Goal: Complete application form

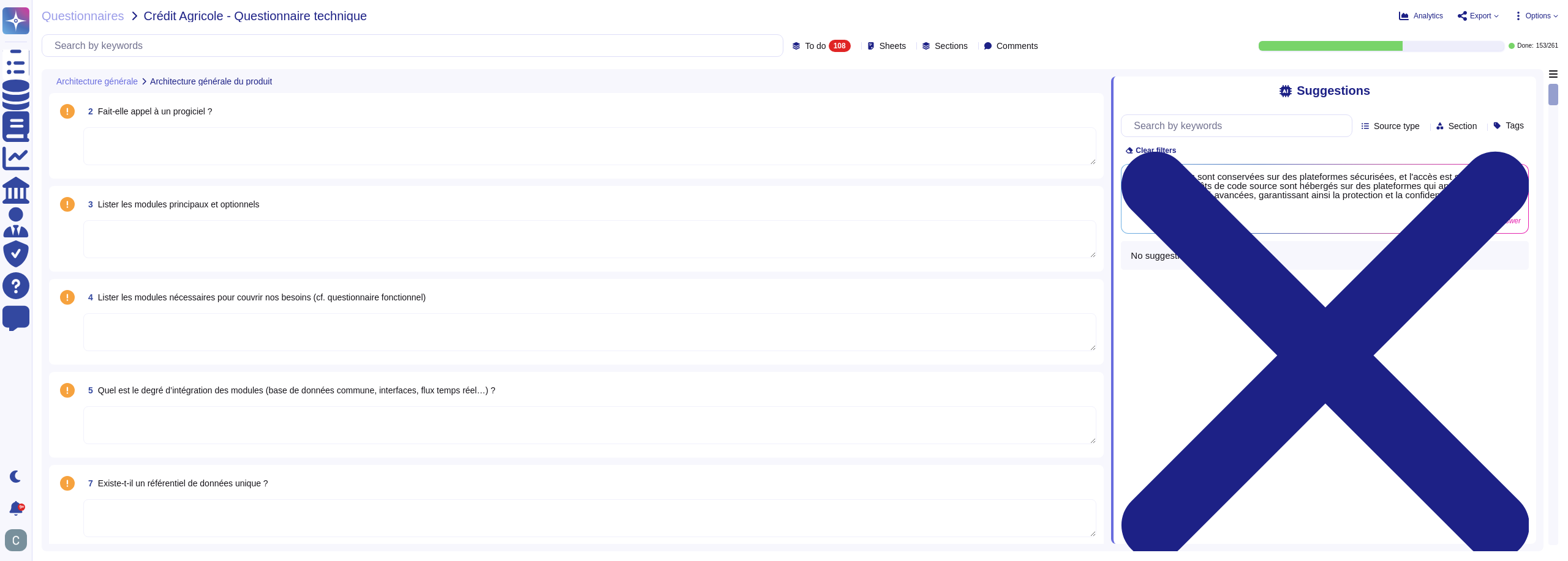
click at [163, 113] on span "Fait-elle appel à un progiciel ?" at bounding box center [155, 111] width 115 height 10
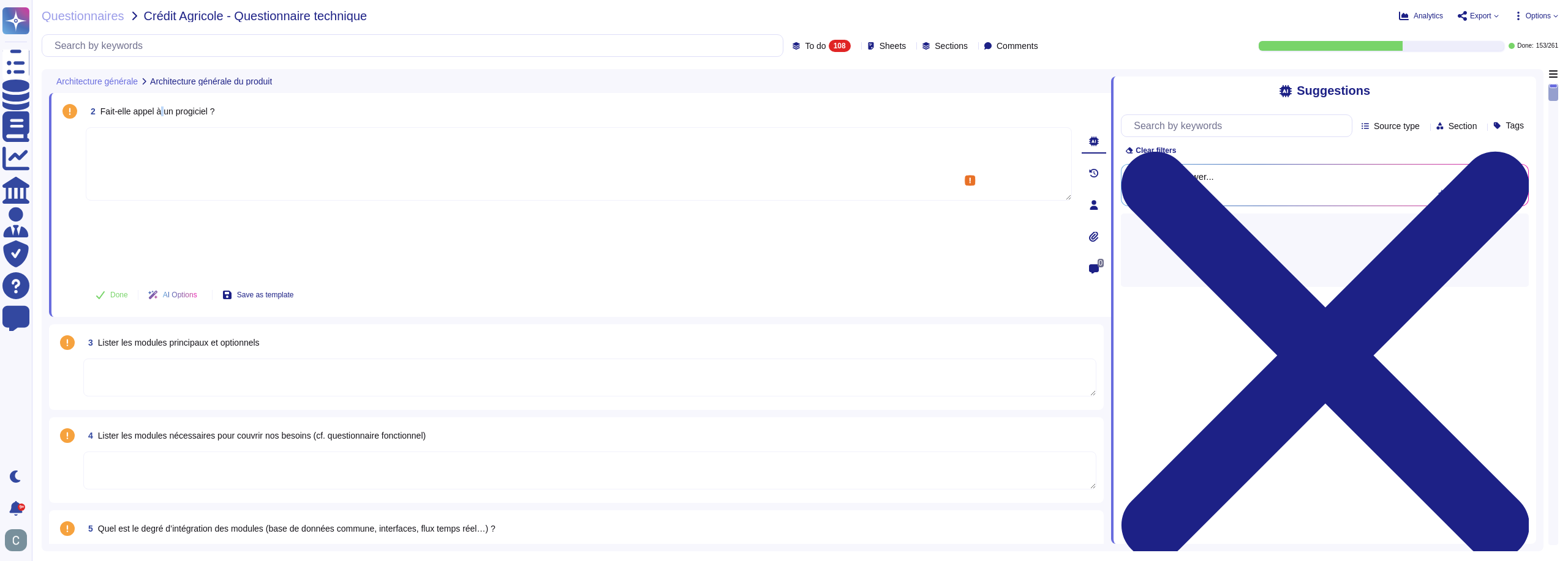
click at [163, 113] on span "Fait-elle appel à un progiciel ?" at bounding box center [158, 111] width 115 height 10
click at [434, 136] on textarea at bounding box center [578, 164] width 986 height 73
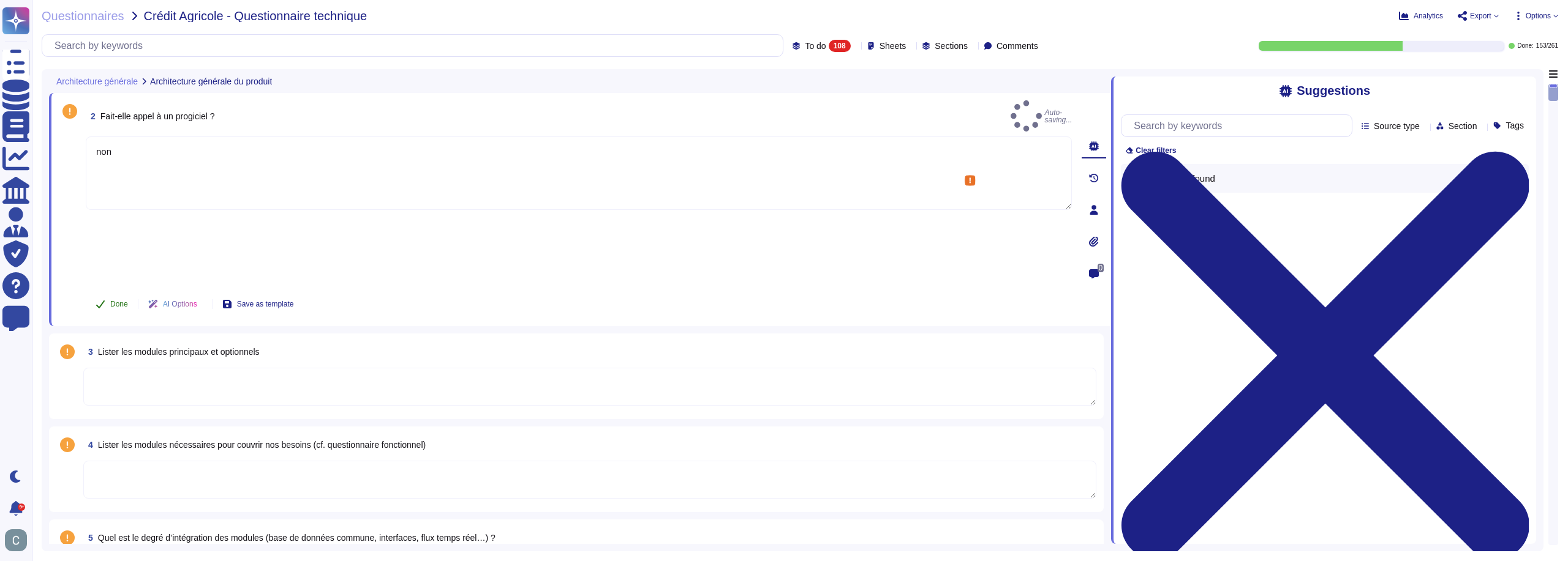
type textarea "non"
click at [116, 301] on span "Done" at bounding box center [119, 304] width 18 height 7
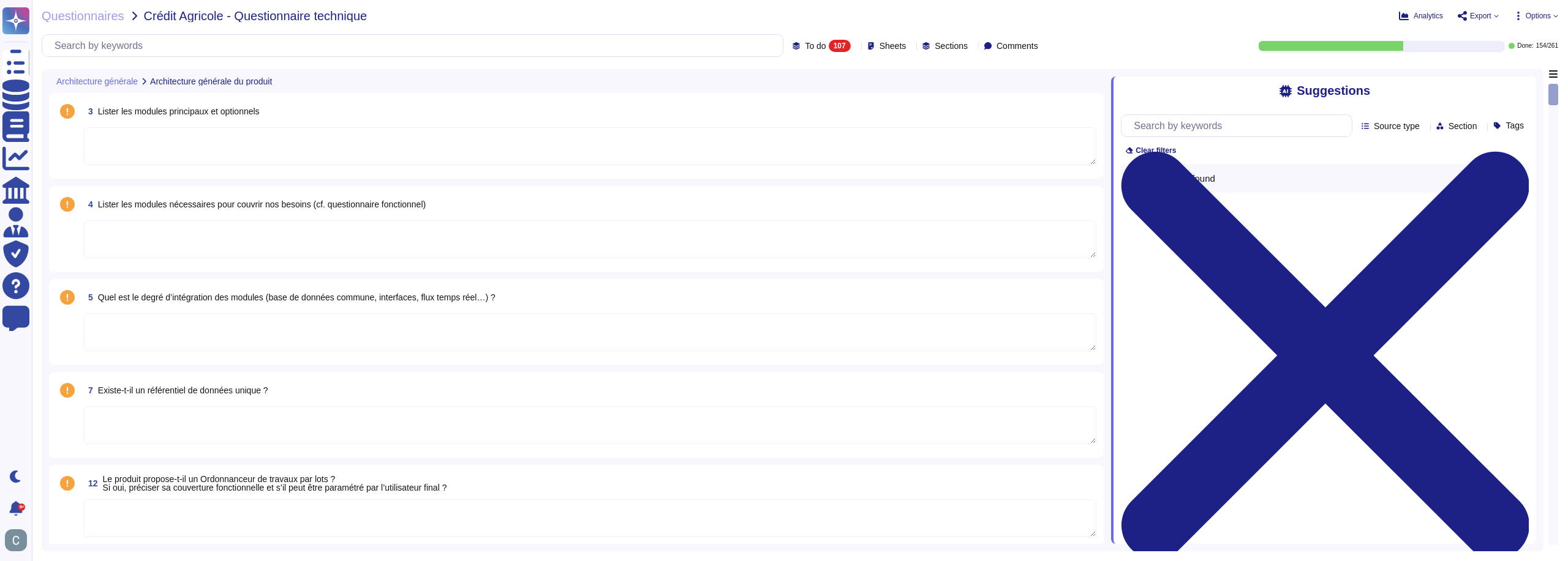
click at [169, 146] on textarea at bounding box center [589, 146] width 1013 height 38
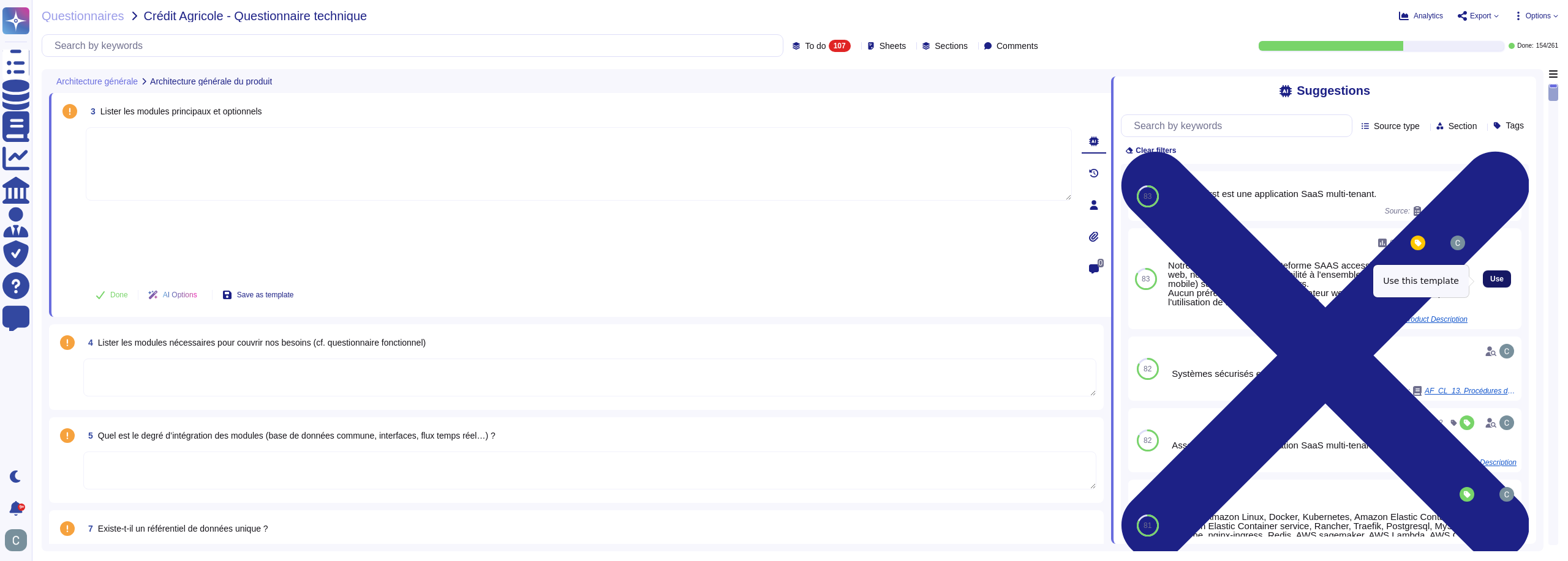
click at [1498, 280] on button "Use" at bounding box center [1497, 278] width 28 height 17
type textarea "Notre solution étant une plateforme SAAS accessible via un navigateur web, nous…"
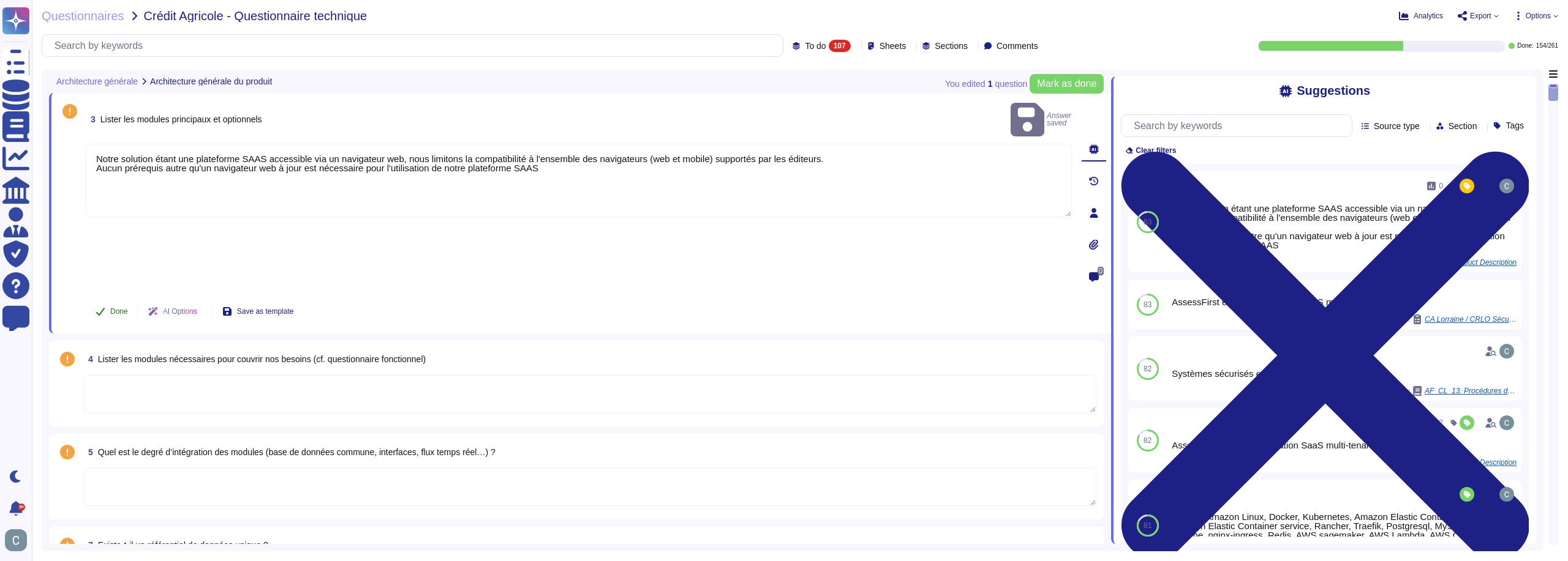
click at [121, 308] on span "Done" at bounding box center [119, 312] width 18 height 7
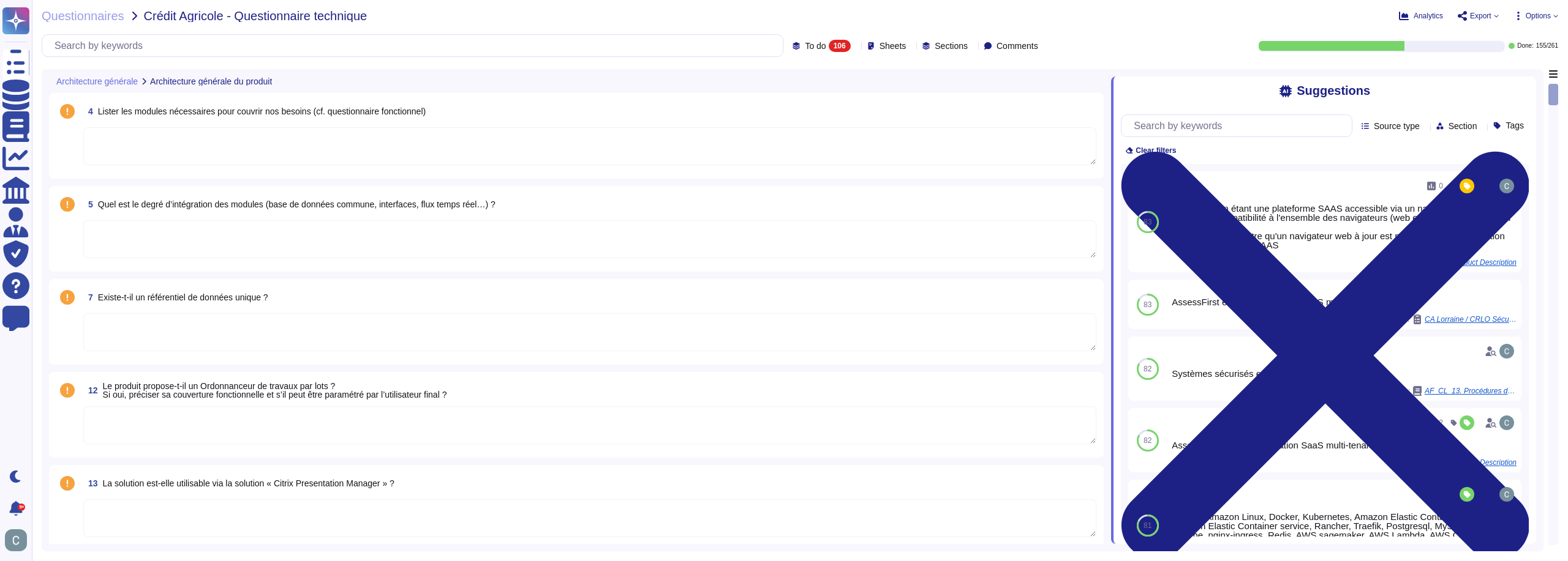
click at [175, 143] on textarea at bounding box center [589, 146] width 1013 height 38
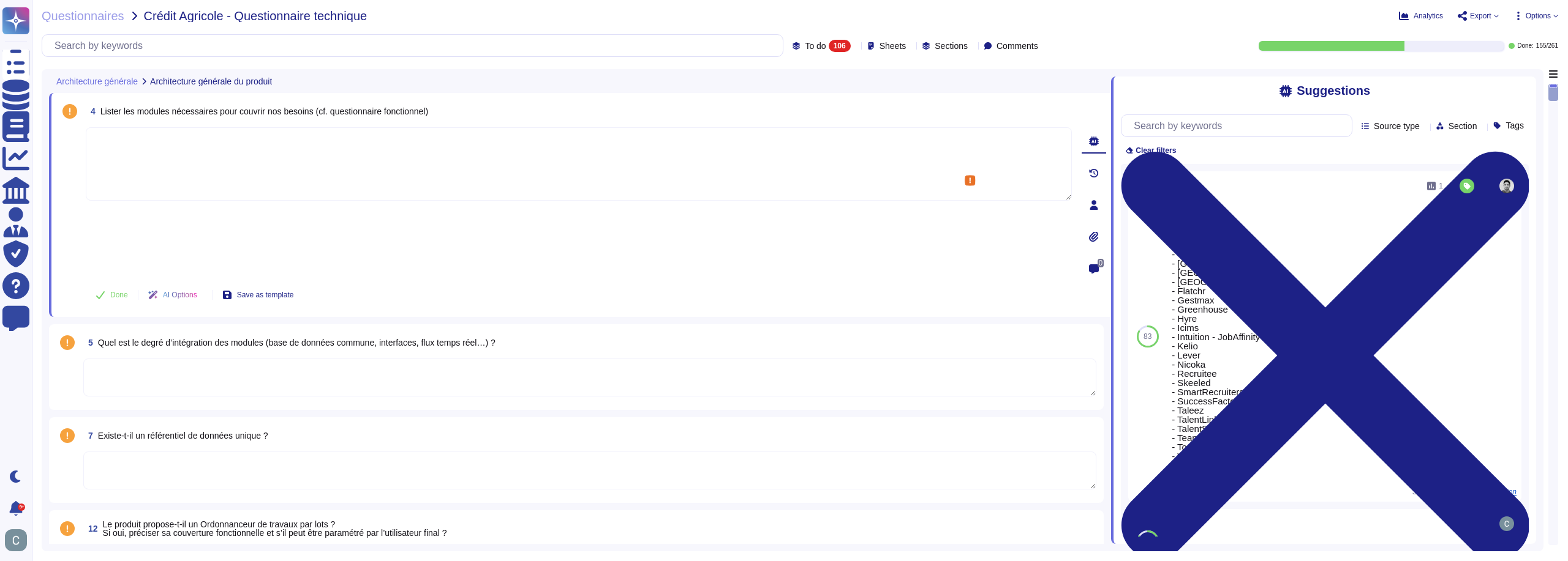
click at [279, 82] on icon at bounding box center [279, 82] width 0 height 0
click at [879, 50] on span "Sheets" at bounding box center [893, 46] width 27 height 9
click at [864, 134] on div at bounding box center [862, 129] width 10 height 10
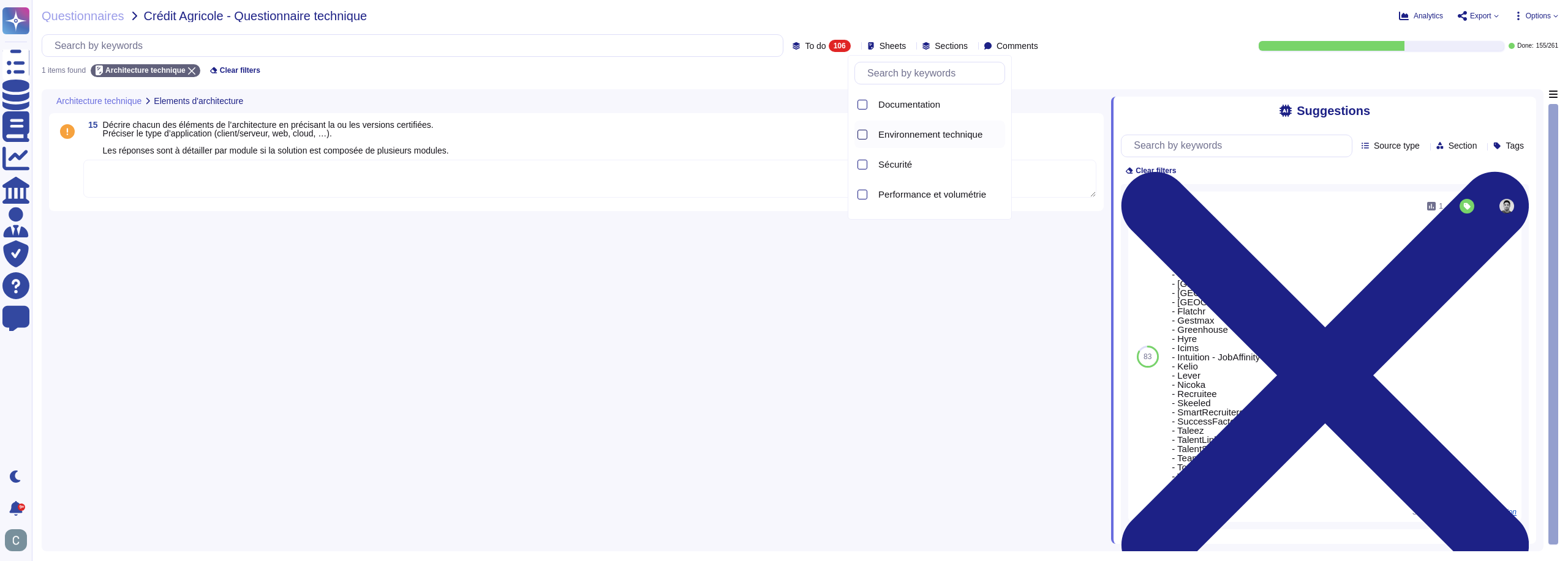
click at [864, 136] on div at bounding box center [862, 134] width 10 height 10
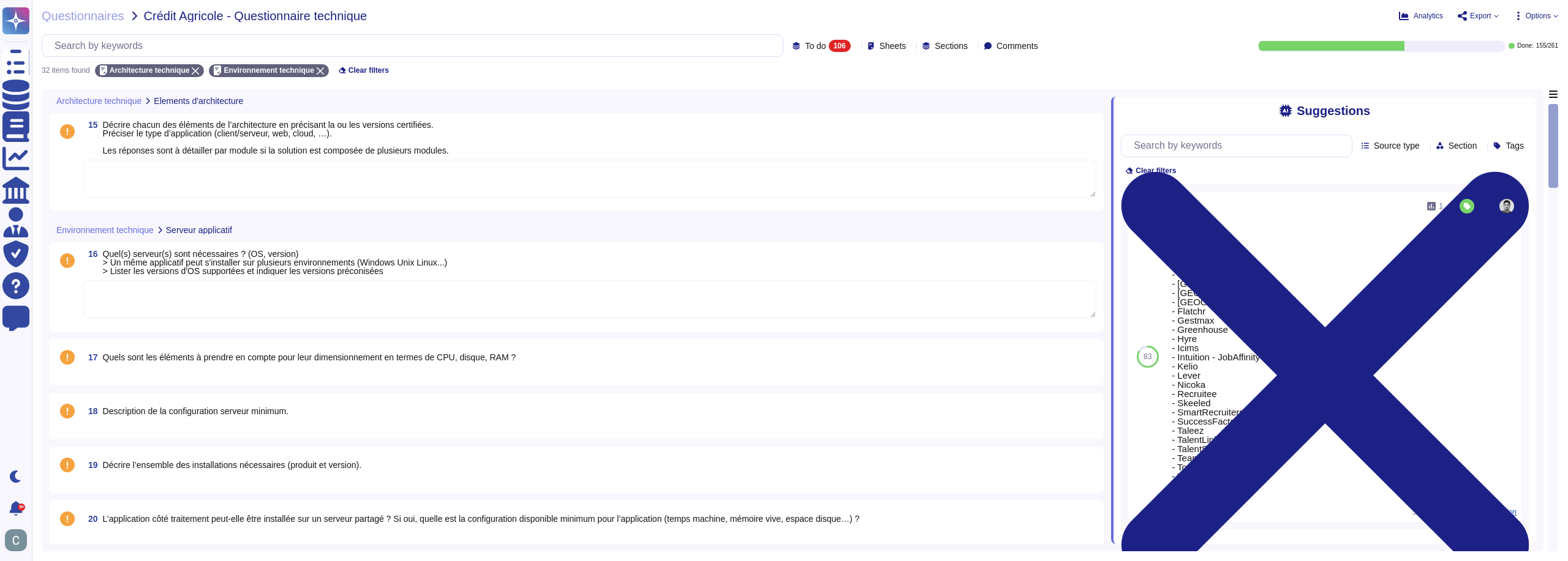
click at [559, 113] on div "Architecture technique Elements d'architecture" at bounding box center [495, 101] width 891 height 24
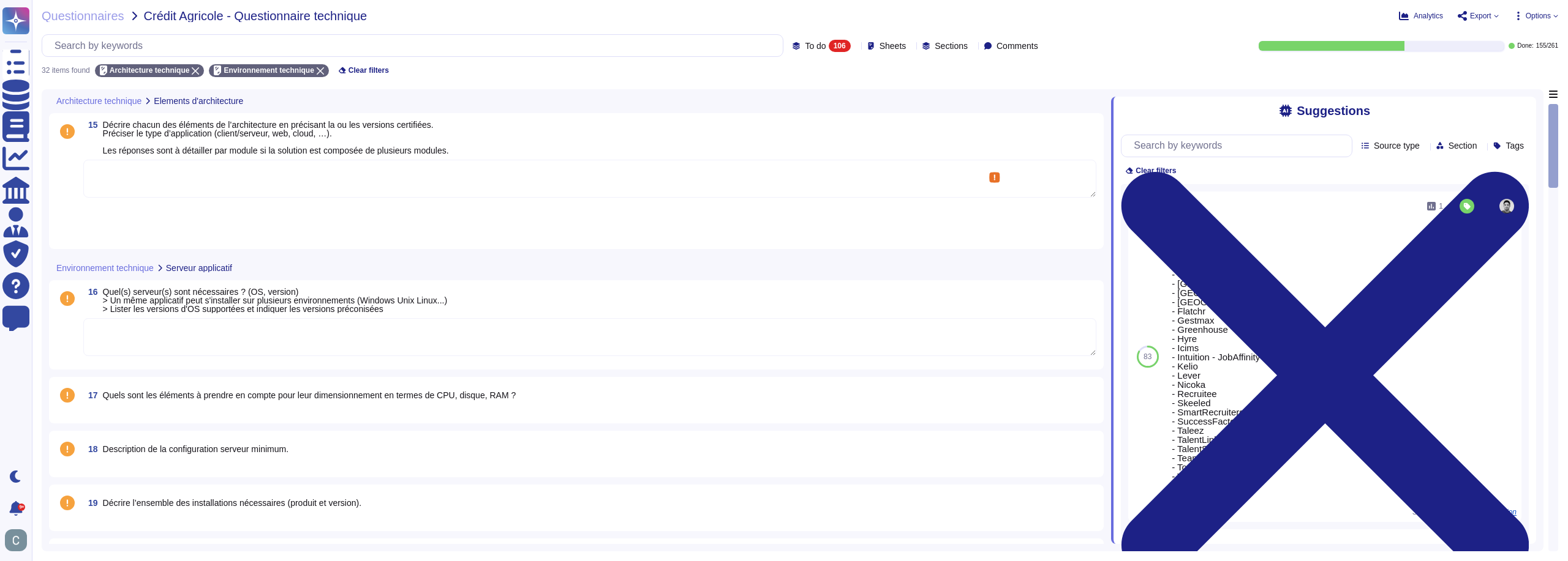
click at [424, 176] on textarea at bounding box center [589, 179] width 1013 height 38
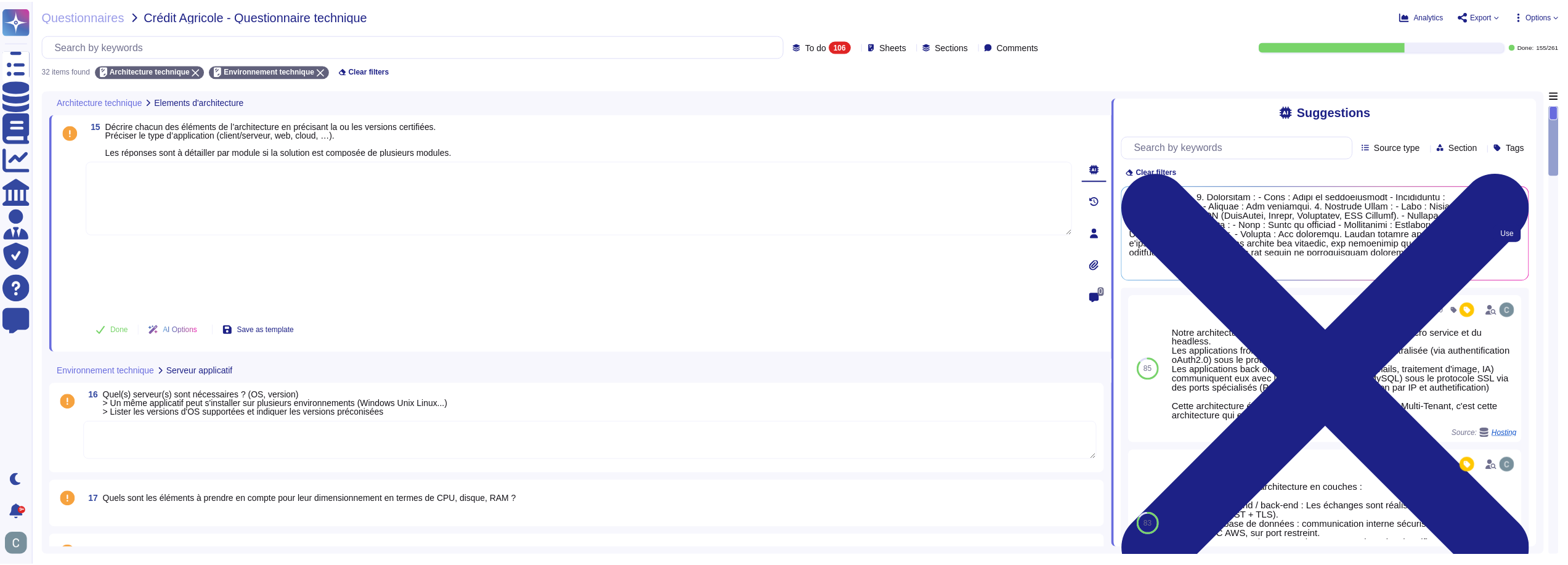
scroll to position [134, 0]
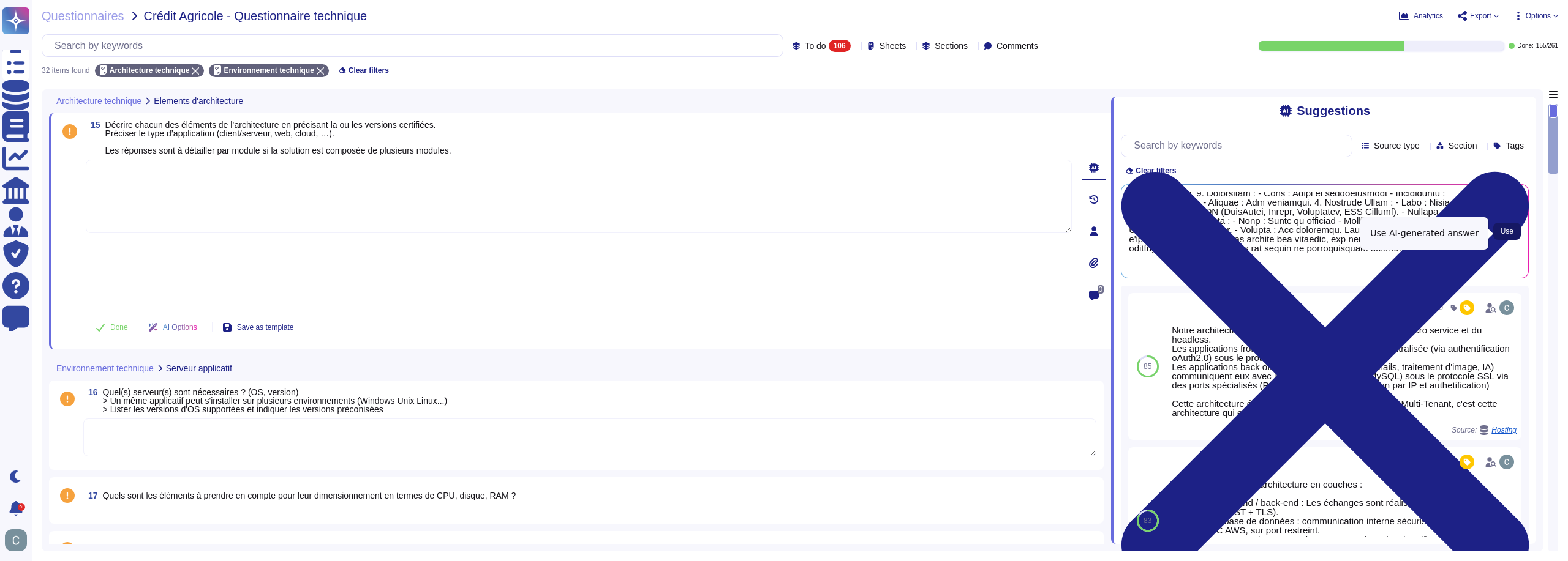
click at [1503, 231] on span "Use" at bounding box center [1507, 231] width 13 height 7
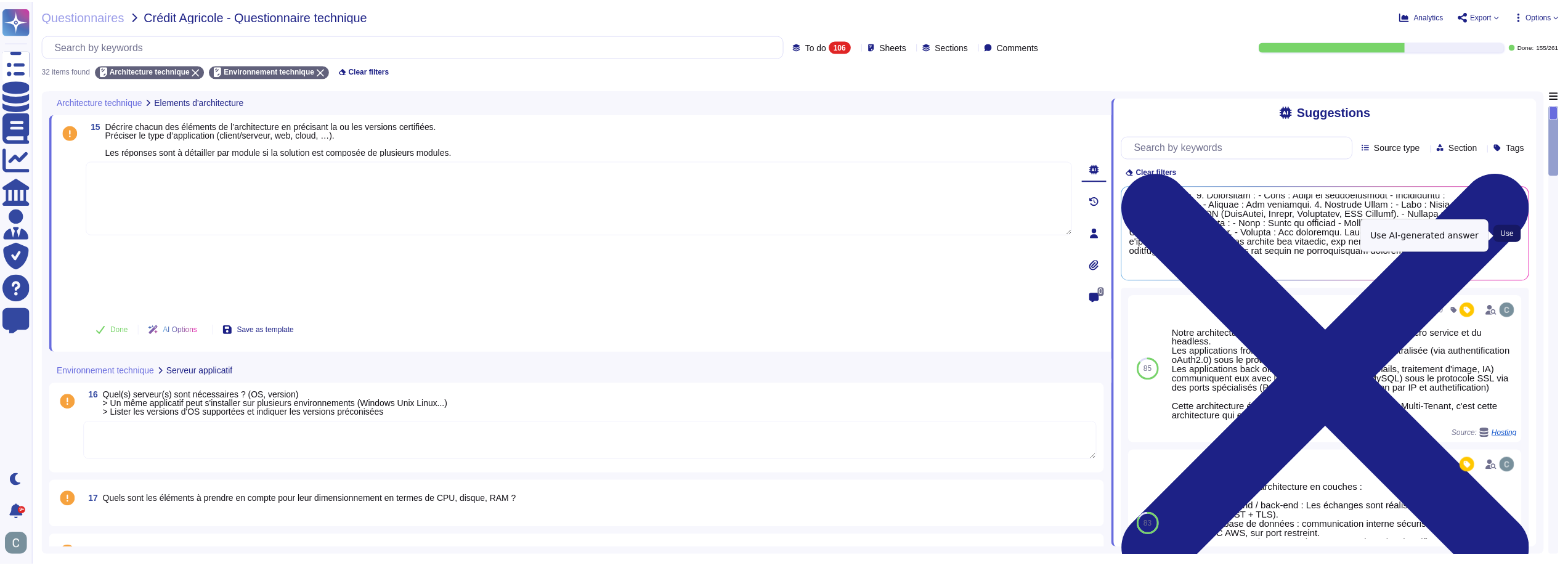
type textarea "Lorem ipsumdolorsi ametconse adipis eli seddoeius temporin utla, etdolo magna a…"
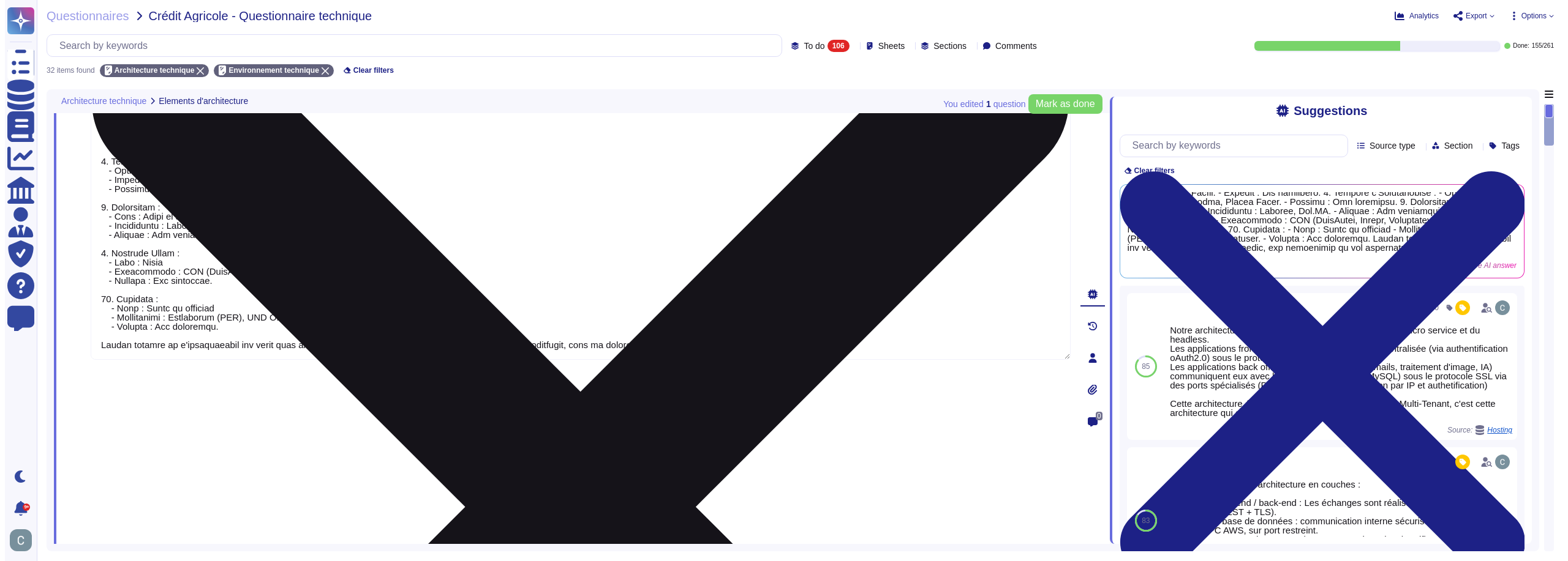
scroll to position [0, 0]
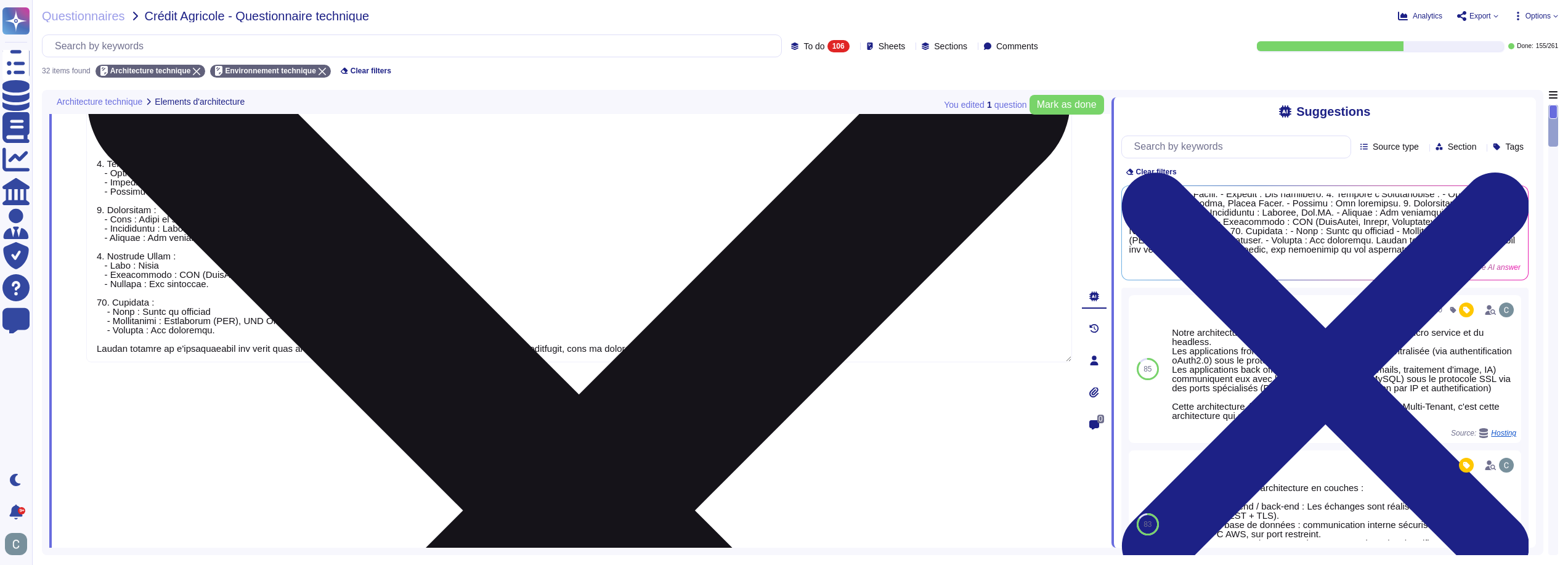
click at [367, 286] on textarea at bounding box center [579, 107] width 986 height 510
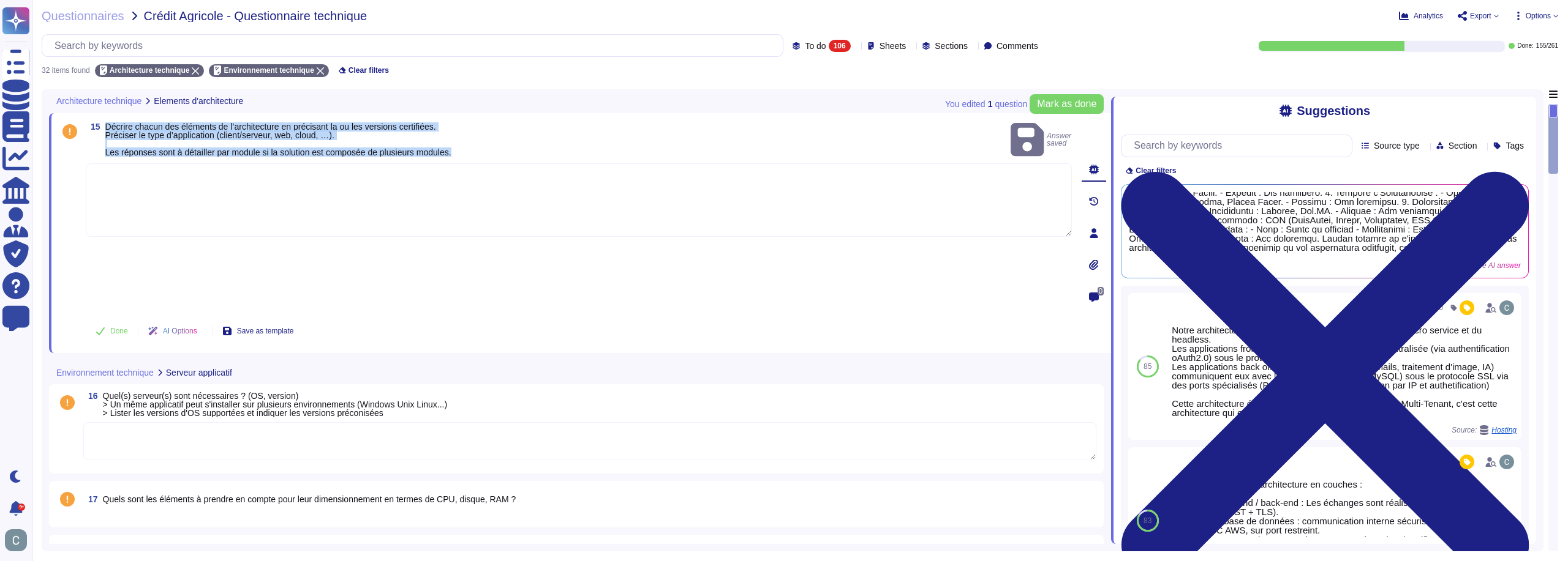
drag, startPoint x: 463, startPoint y: 154, endPoint x: 107, endPoint y: 121, distance: 357.5
click at [107, 121] on div "15 Décrire chacun des éléments de l’architecture en précisant la ou les version…" at bounding box center [578, 140] width 986 height 38
copy span "Décrire chacun des éléments de l’architecture en précisant la ou les versions c…"
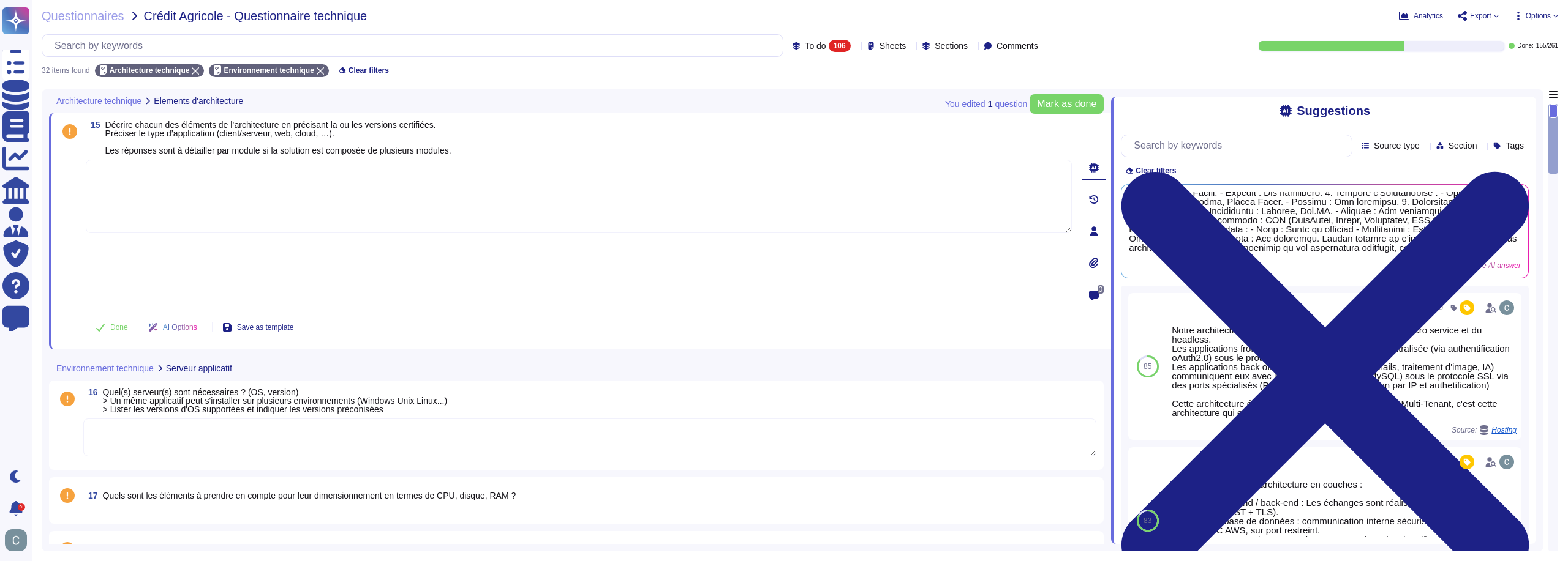
click at [627, 193] on textarea at bounding box center [578, 196] width 986 height 73
click at [556, 181] on textarea at bounding box center [578, 196] width 986 height 73
click at [573, 196] on textarea at bounding box center [578, 196] width 986 height 73
drag, startPoint x: 540, startPoint y: 191, endPoint x: 533, endPoint y: 195, distance: 8.1
click at [587, 187] on textarea at bounding box center [578, 196] width 986 height 73
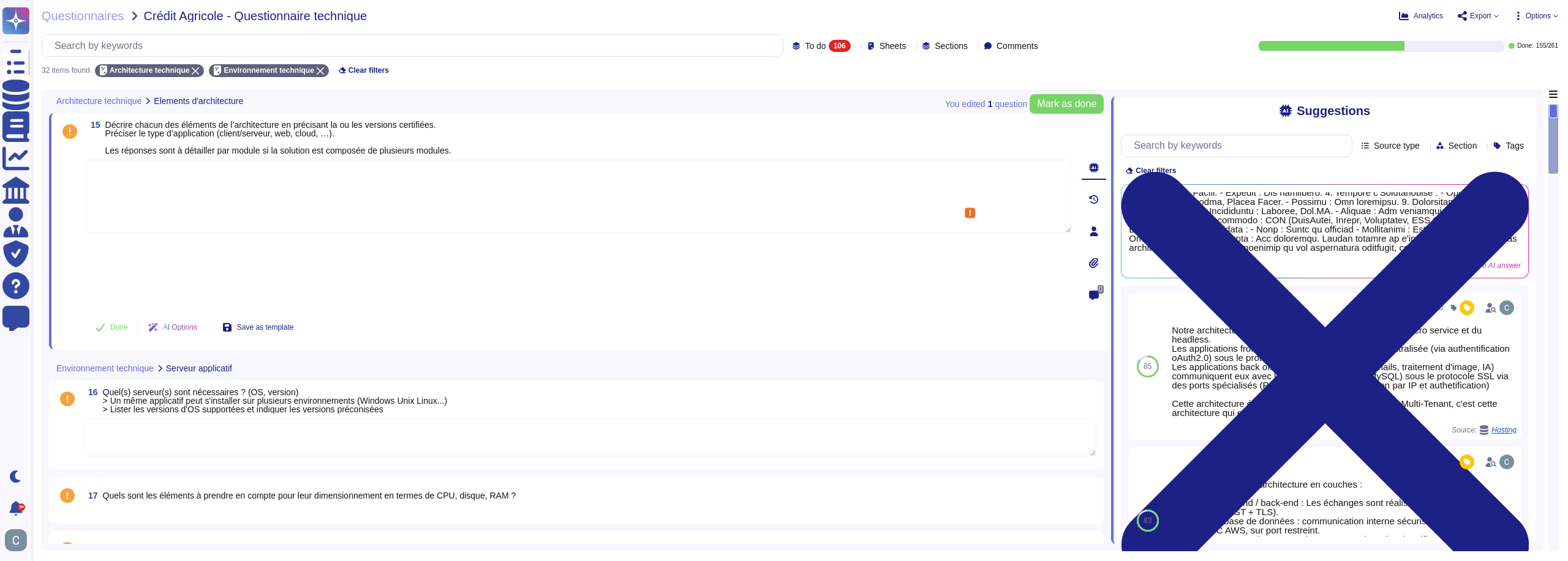
click at [211, 180] on textarea at bounding box center [578, 196] width 986 height 73
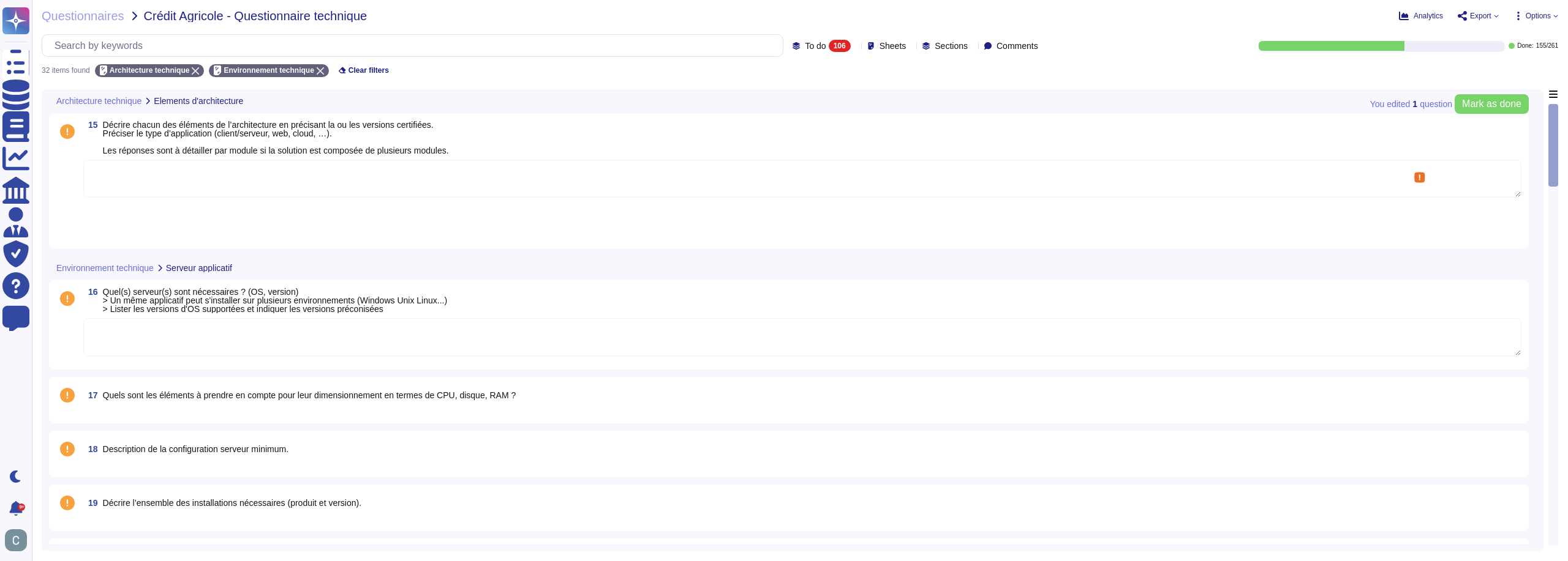
click at [383, 170] on textarea at bounding box center [802, 179] width 1438 height 38
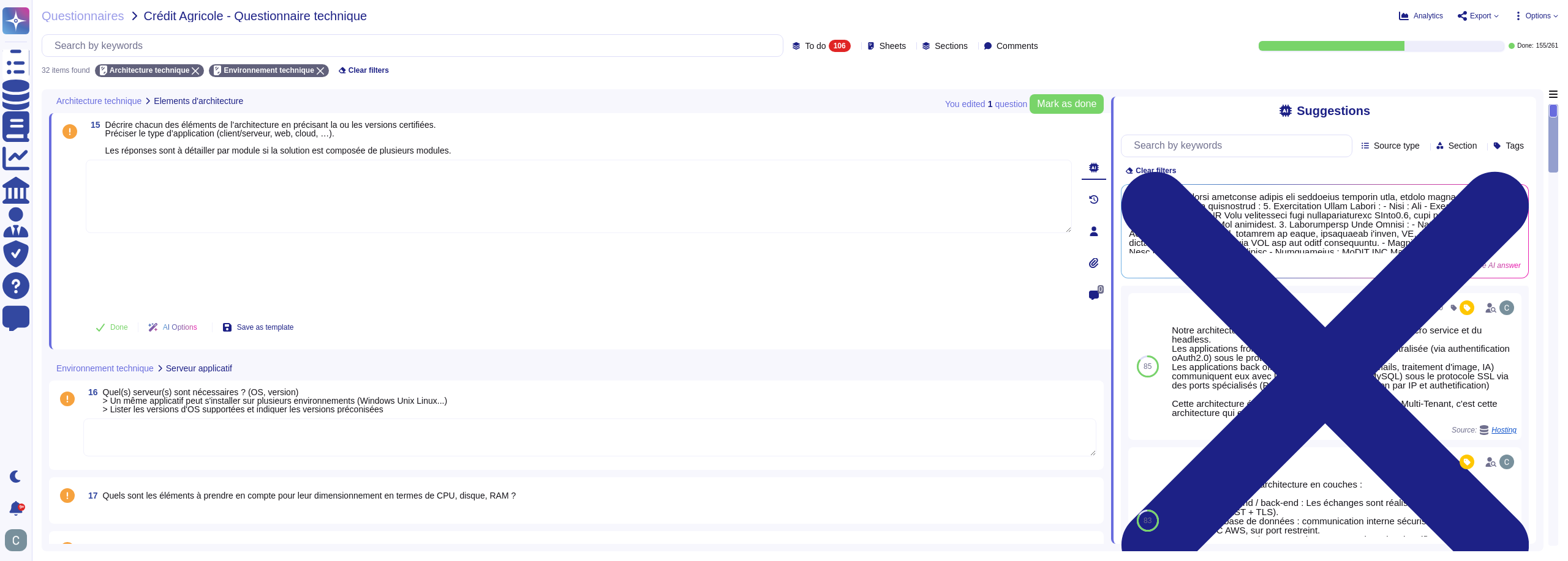
paste textarea "Lo ipsumdol SitameTcons adi eli **seddoeiusmo tem in utla EtdO, 966 % magna**, …"
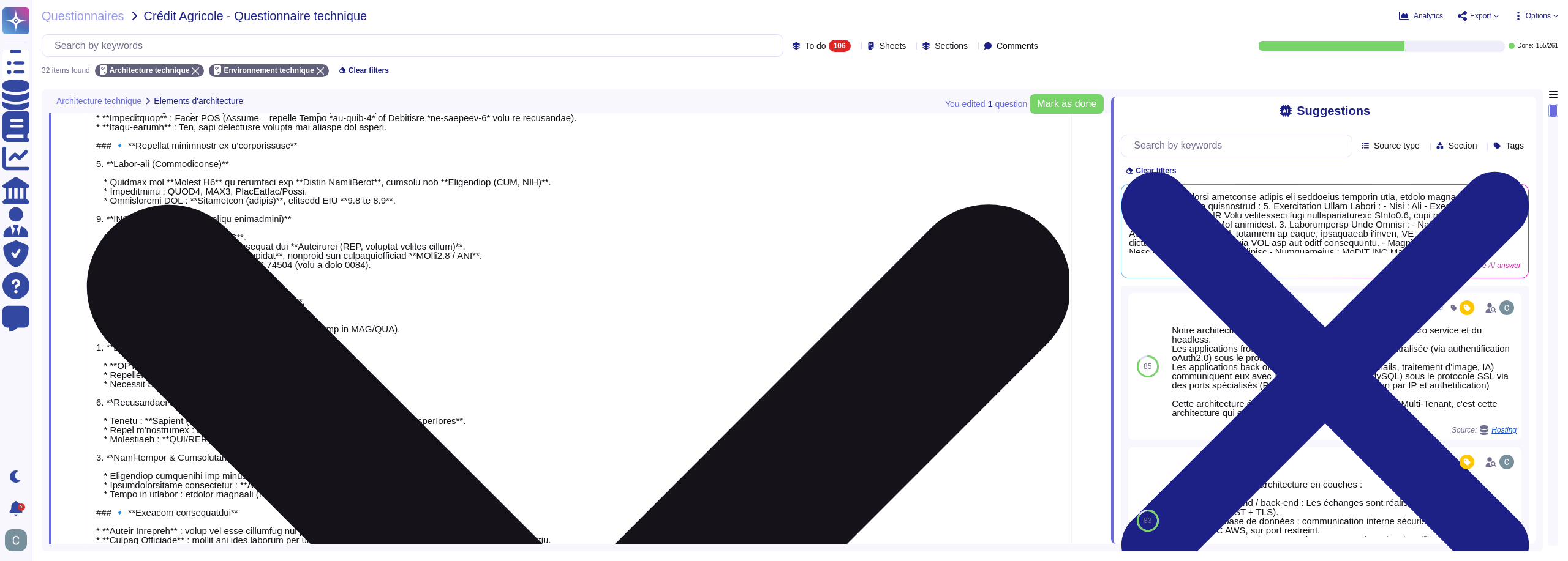
scroll to position [3, 0]
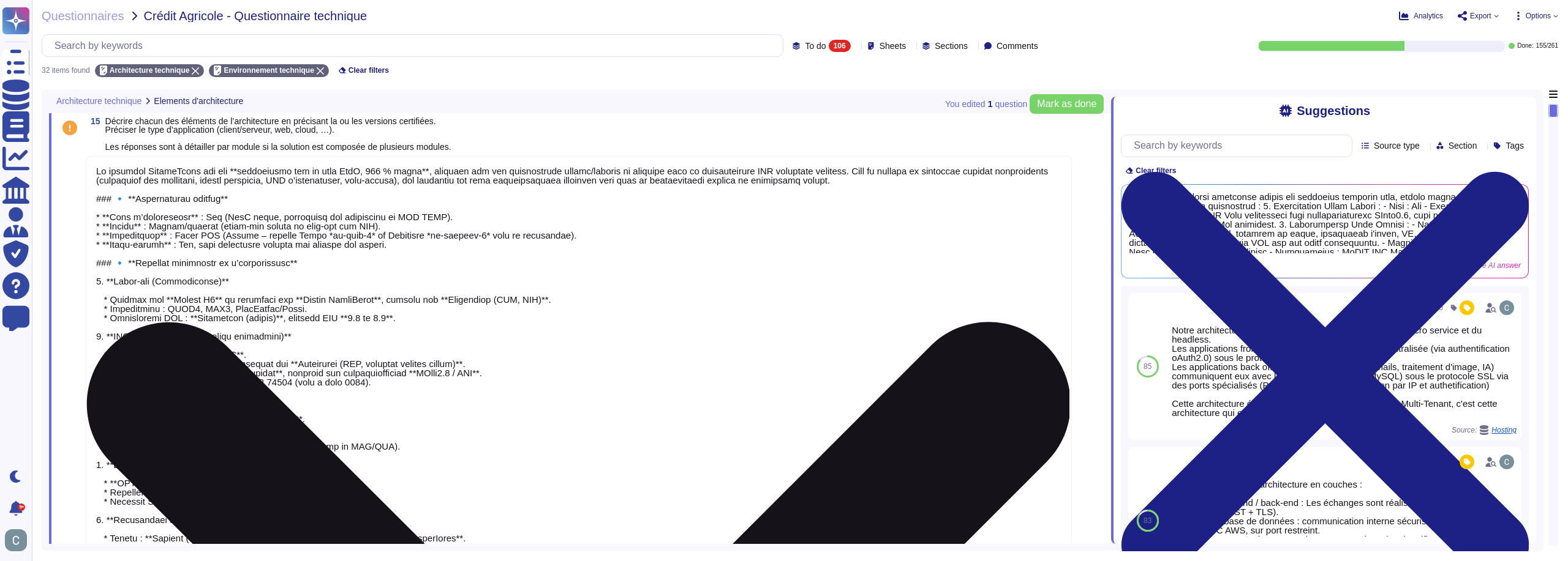
type textarea "Lo ipsumdol SitameTcons adi eli **seddoeiusmo tem in utla EtdO, 966 % magna**, …"
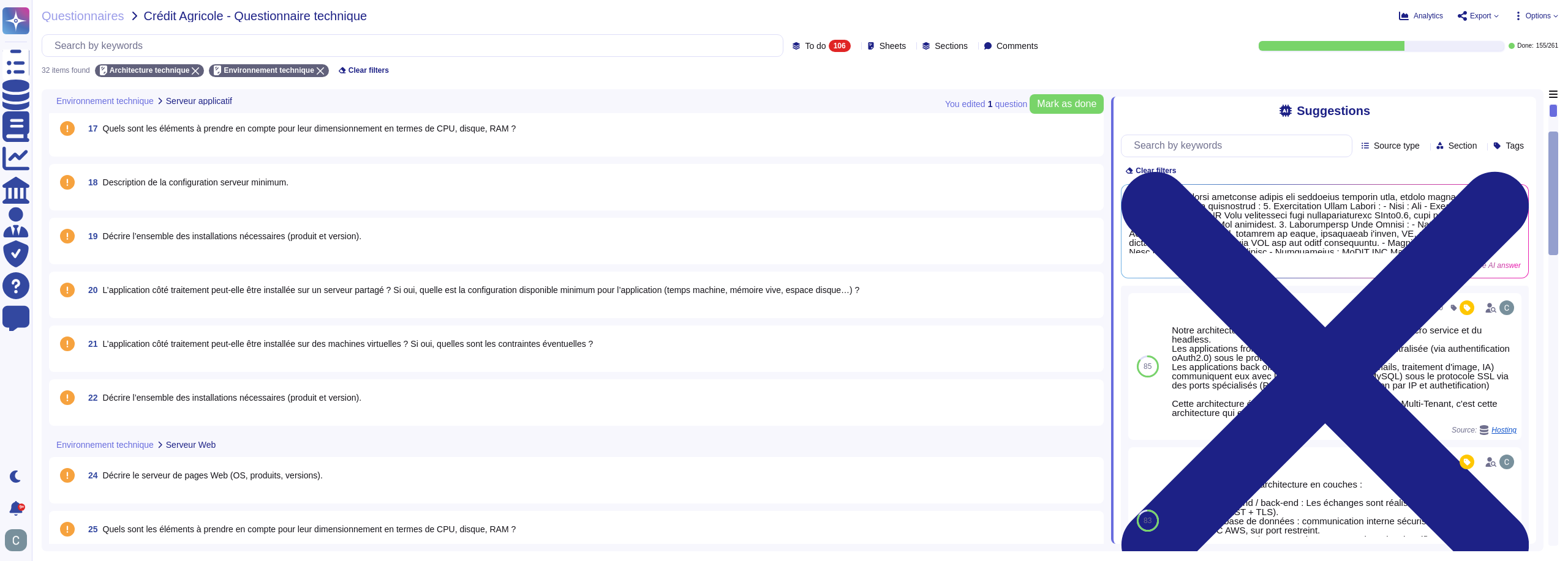
scroll to position [0, 0]
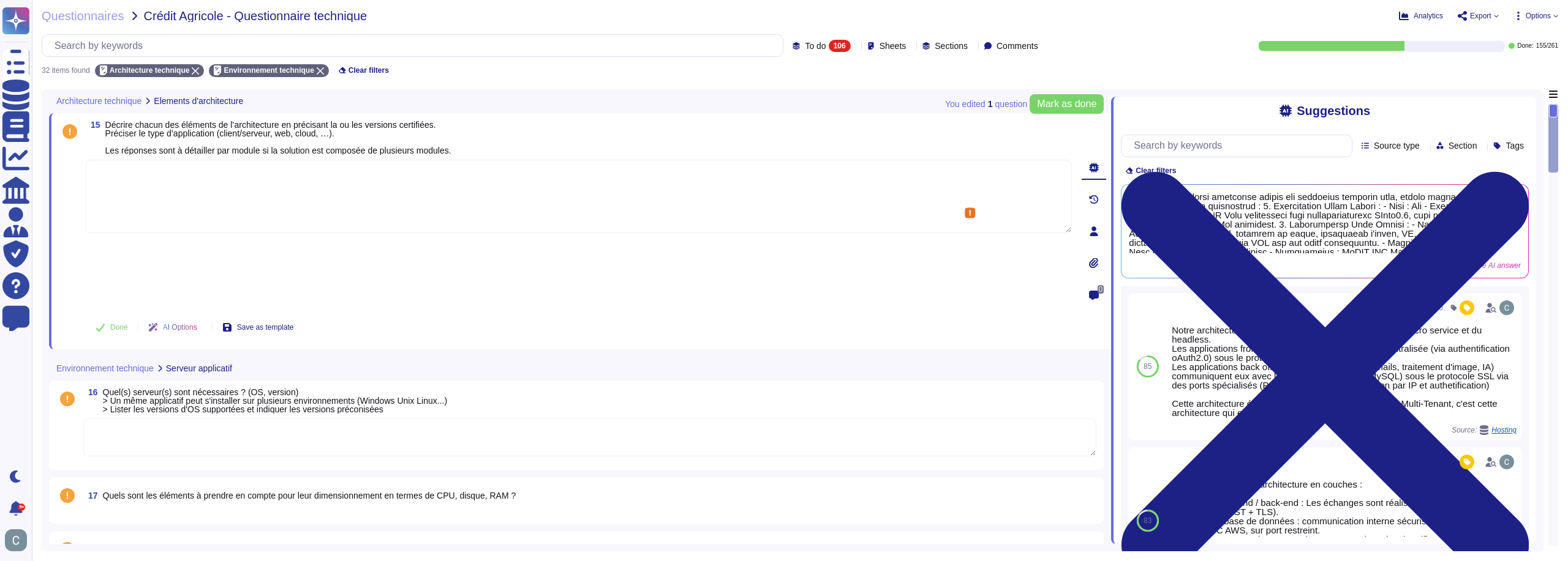
click at [441, 187] on textarea at bounding box center [578, 196] width 986 height 73
click at [1066, 232] on textarea at bounding box center [578, 196] width 986 height 73
click at [822, 212] on textarea at bounding box center [578, 196] width 986 height 73
click at [242, 170] on textarea at bounding box center [578, 196] width 986 height 73
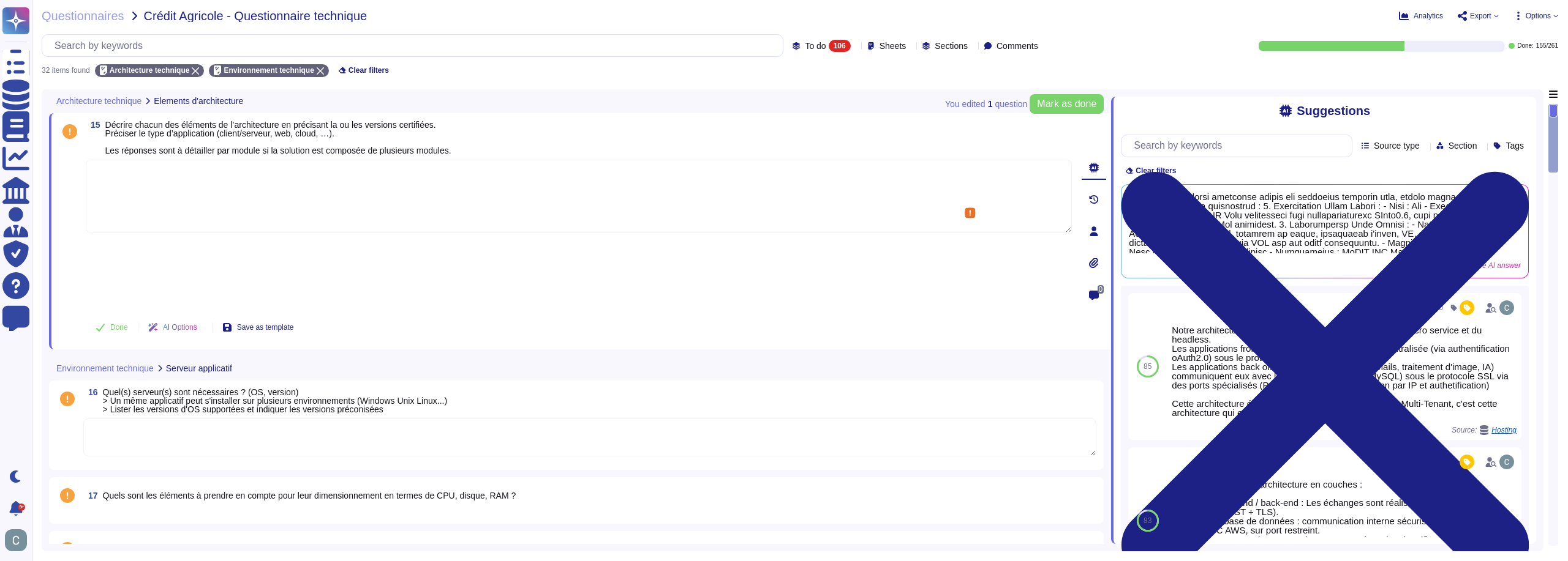
click at [737, 196] on textarea at bounding box center [578, 196] width 986 height 73
paste textarea "La solution AssessFirst est une application web en mode SaaS, 100 % cloud, repo…"
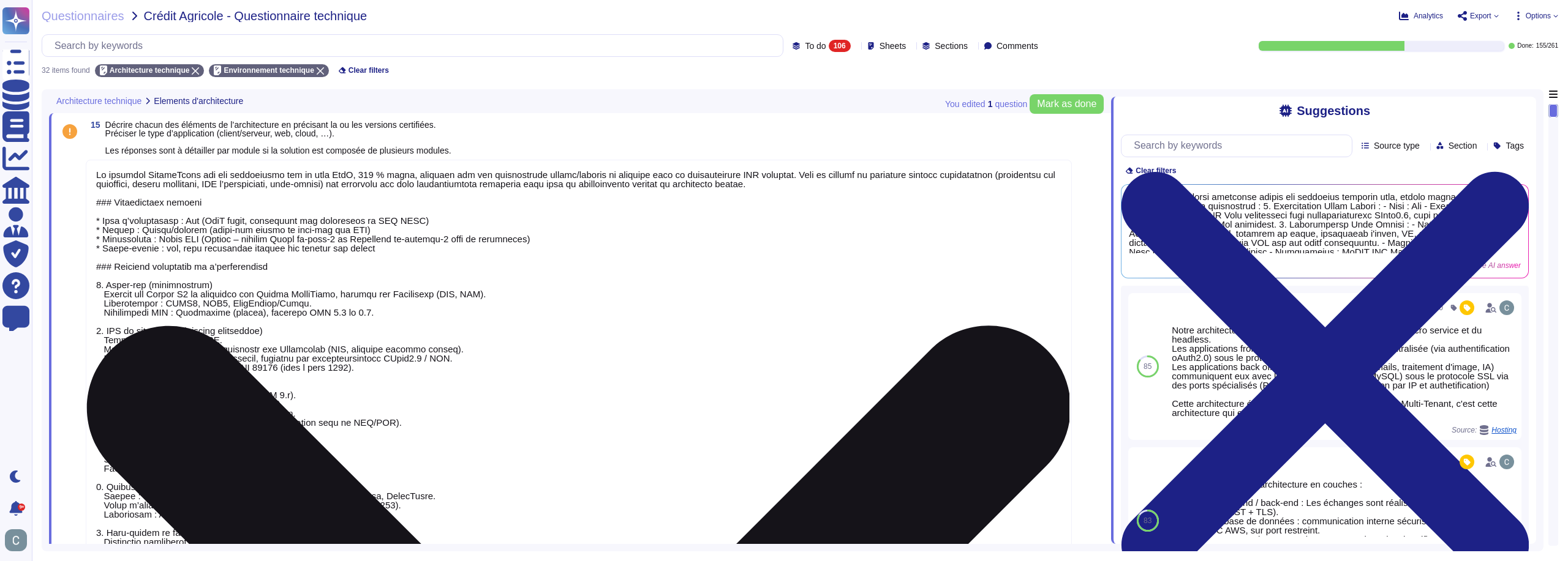
click at [115, 267] on textarea at bounding box center [578, 422] width 986 height 525
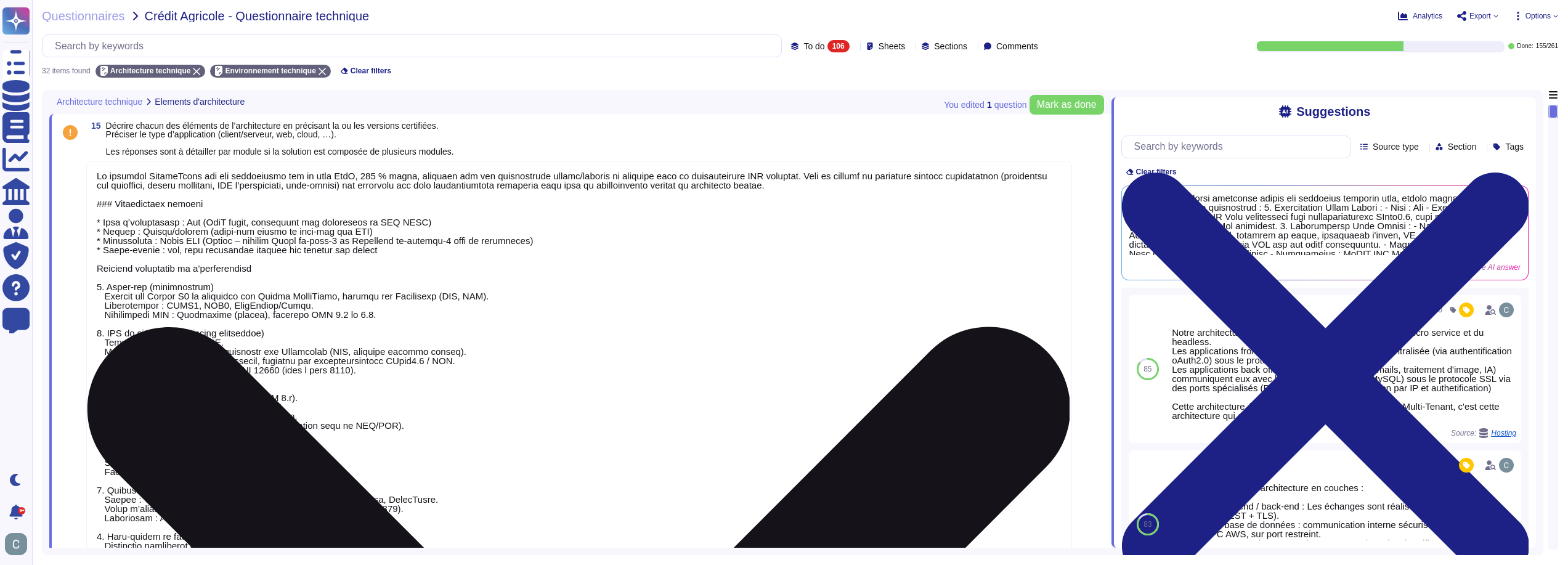
click at [117, 204] on textarea at bounding box center [579, 425] width 986 height 528
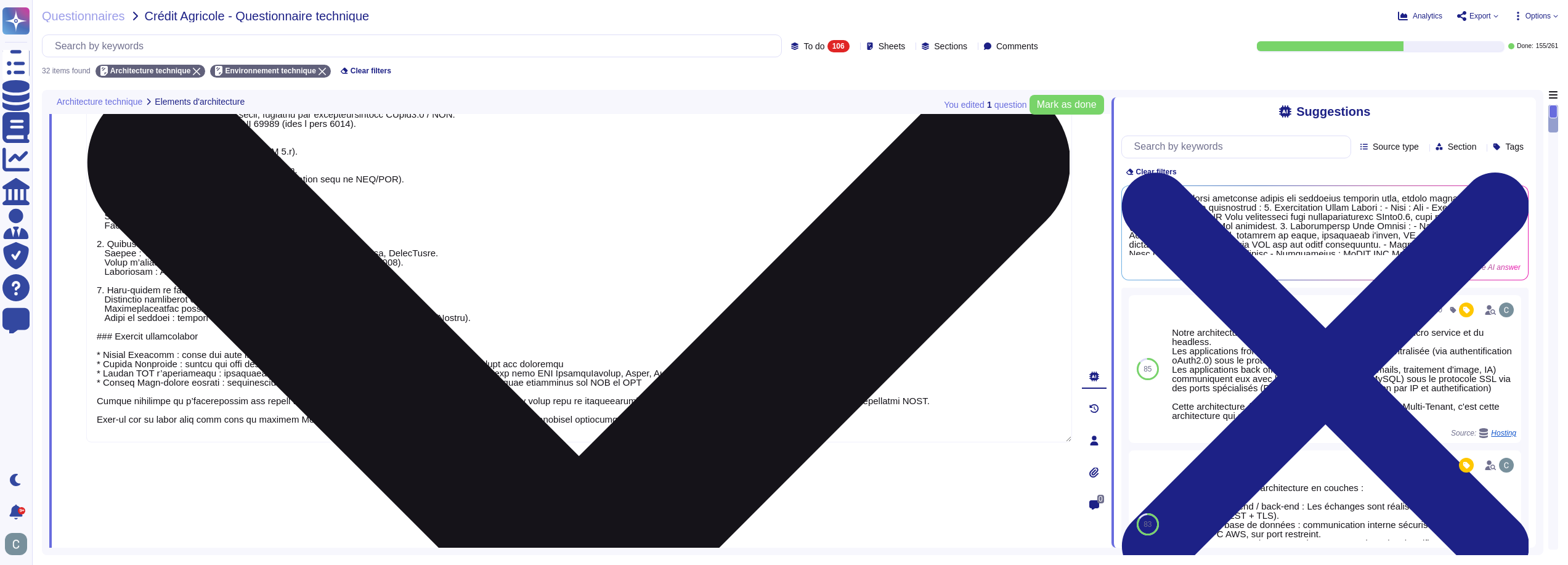
click at [117, 338] on textarea at bounding box center [579, 179] width 986 height 528
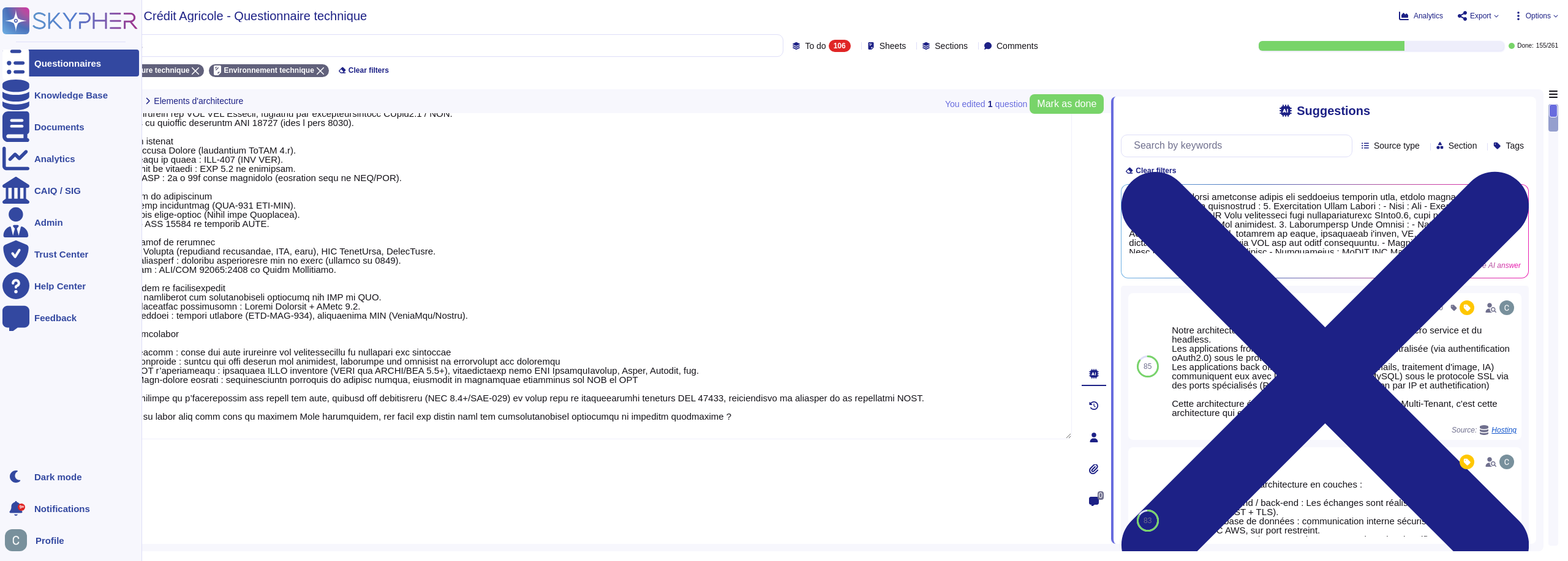
drag, startPoint x: 712, startPoint y: 423, endPoint x: 83, endPoint y: 405, distance: 629.3
click at [83, 405] on div "Questionnaires Knowledge Base Documents Analytics CAIQ / SIG Admin Trust Center…" at bounding box center [784, 280] width 1568 height 561
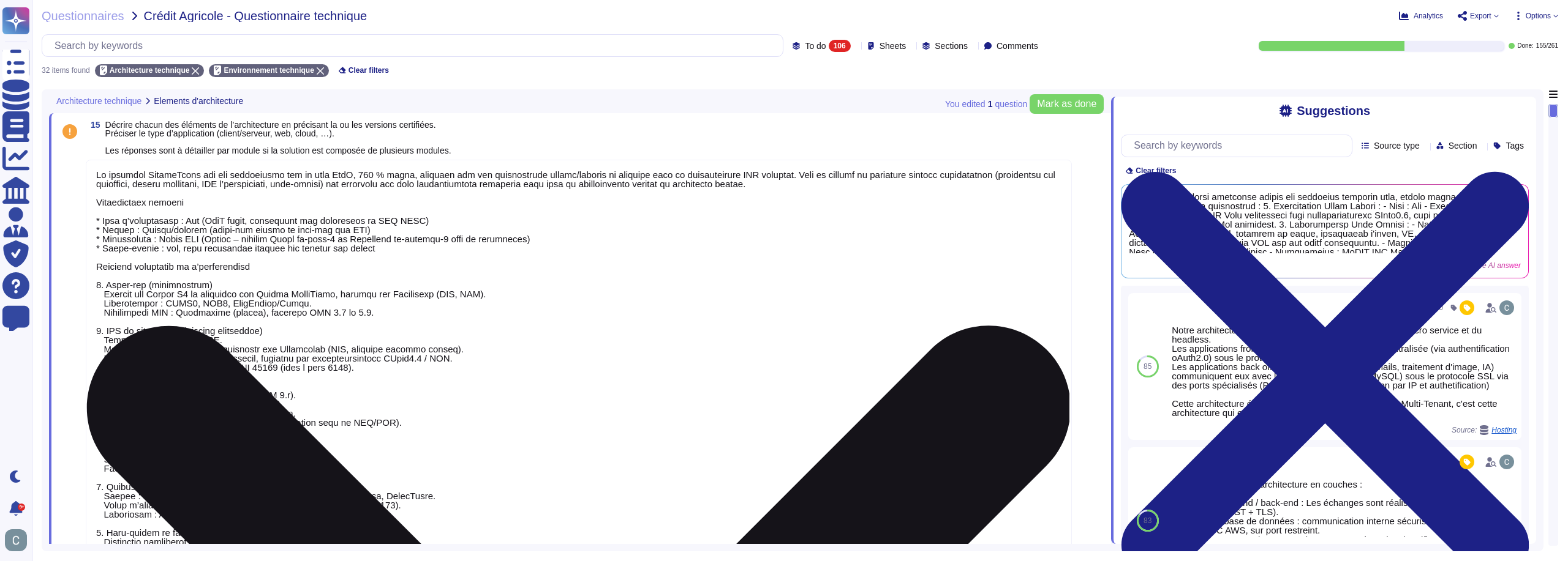
drag, startPoint x: 352, startPoint y: 175, endPoint x: 403, endPoint y: 177, distance: 51.0
click at [403, 177] on textarea at bounding box center [578, 408] width 986 height 497
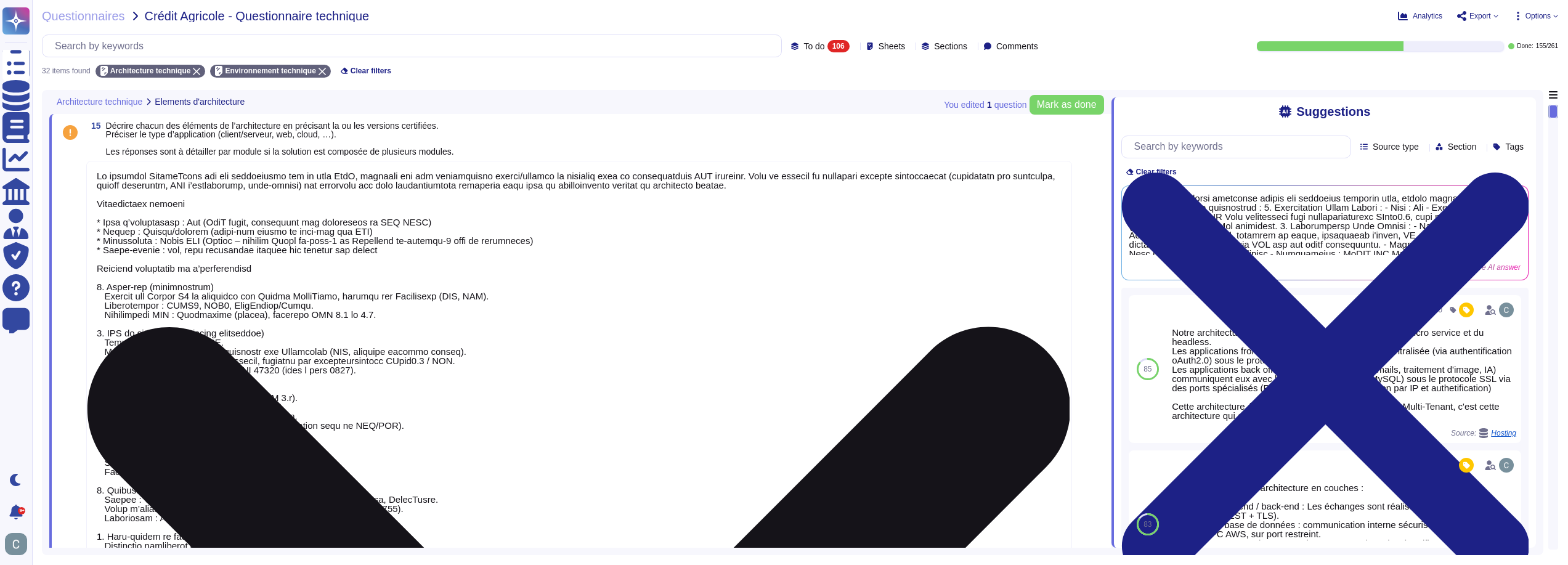
click at [529, 298] on textarea at bounding box center [579, 411] width 986 height 500
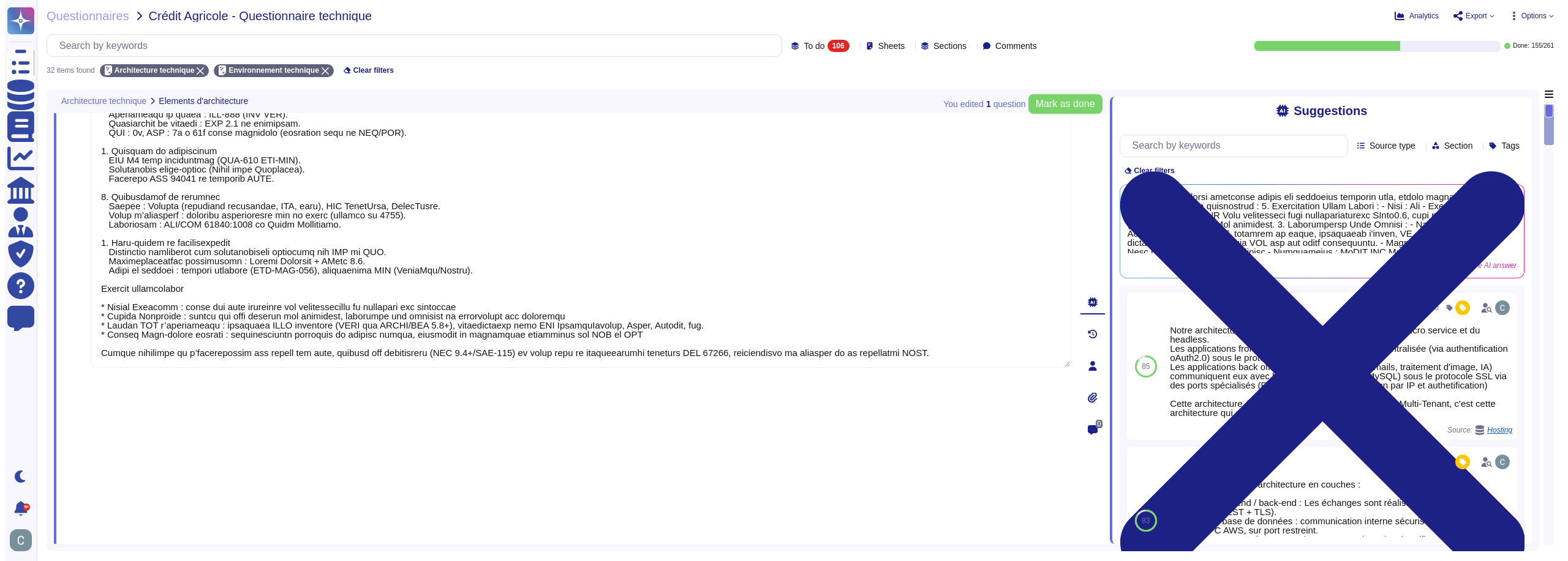
scroll to position [306, 0]
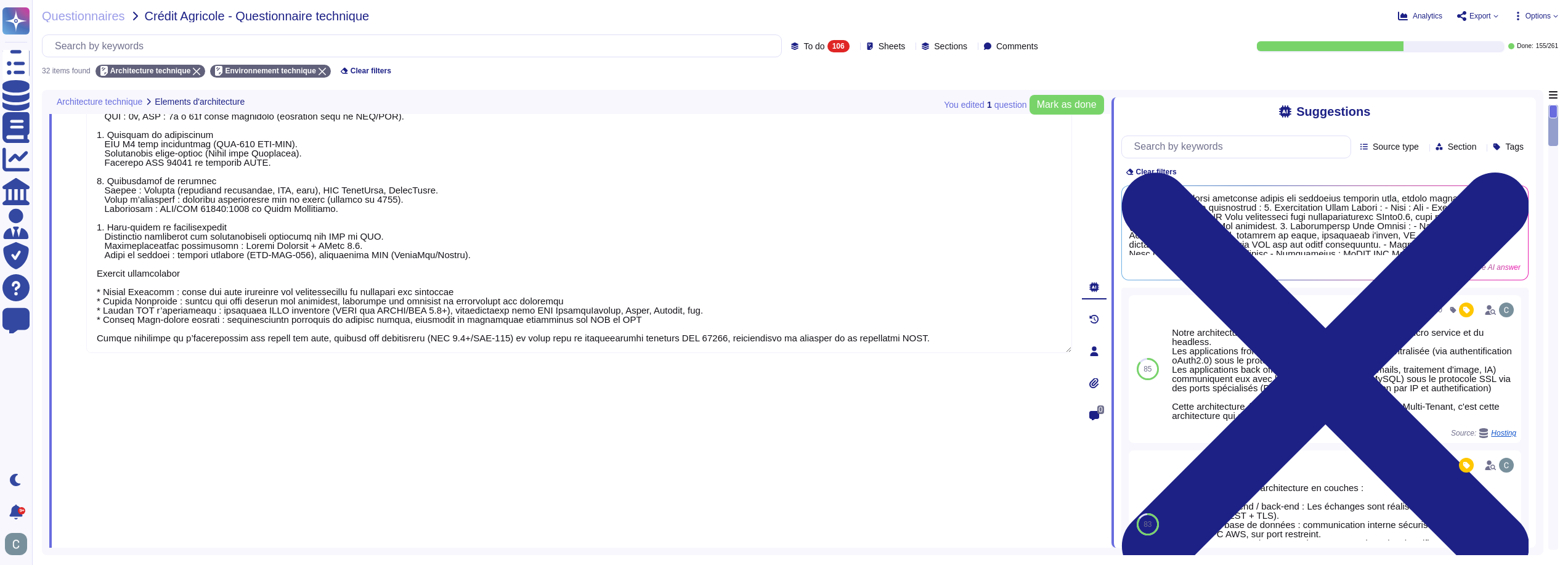
type textarea "La solution AssessFirst est une application web en mode SaaS, reposant sur une …"
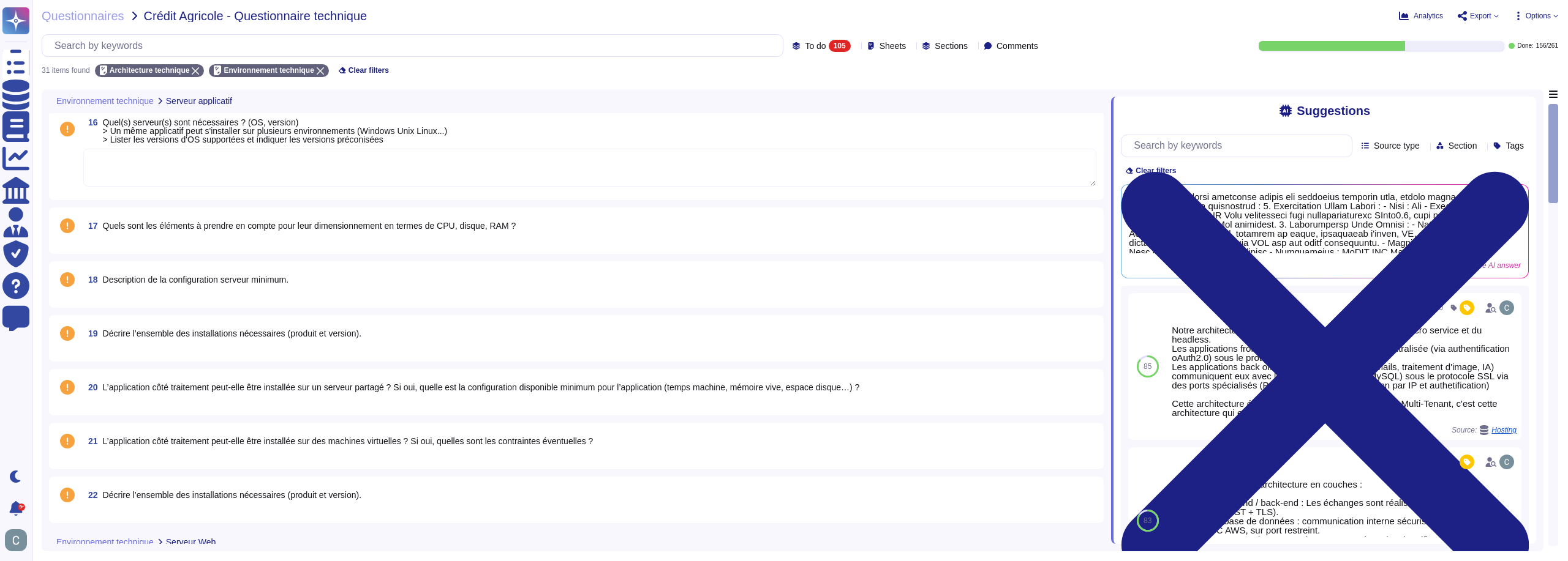
scroll to position [0, 0]
click at [829, 50] on div "105" at bounding box center [839, 46] width 22 height 12
click at [795, 83] on div "All 261" at bounding box center [828, 77] width 99 height 13
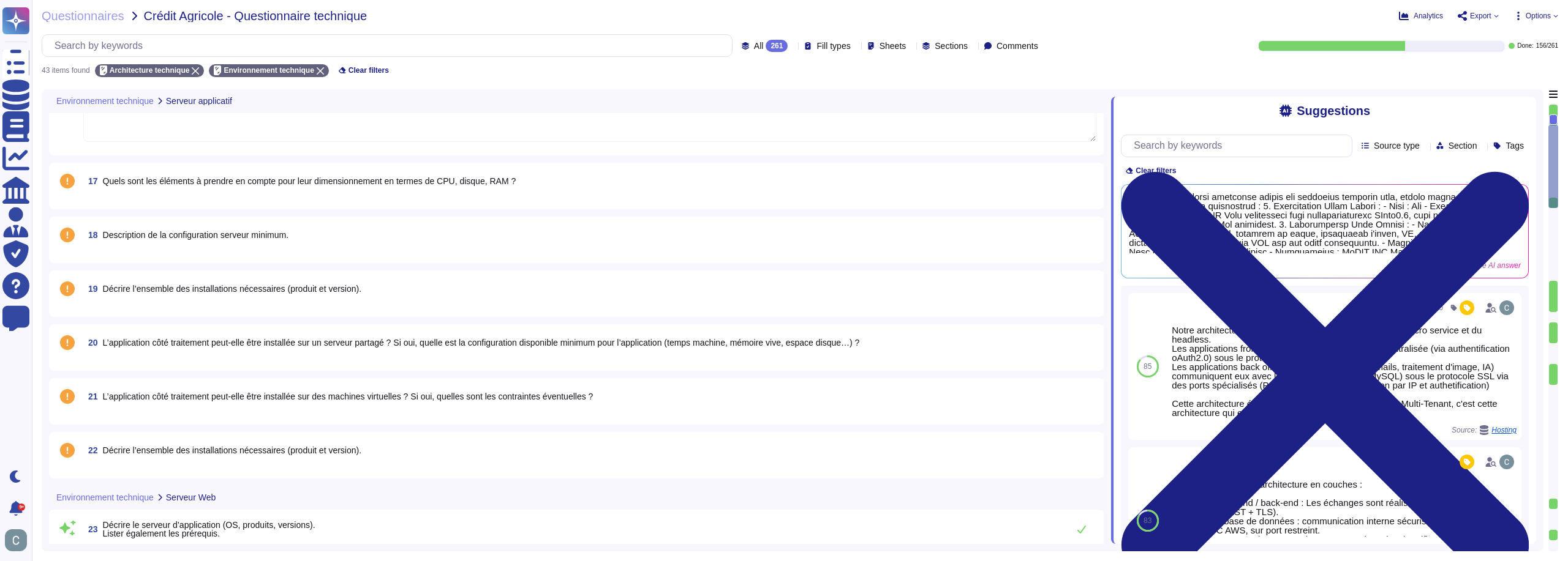
type textarea "Le serveur d'application utilise les systèmes d'exploitation suivants : Debian …"
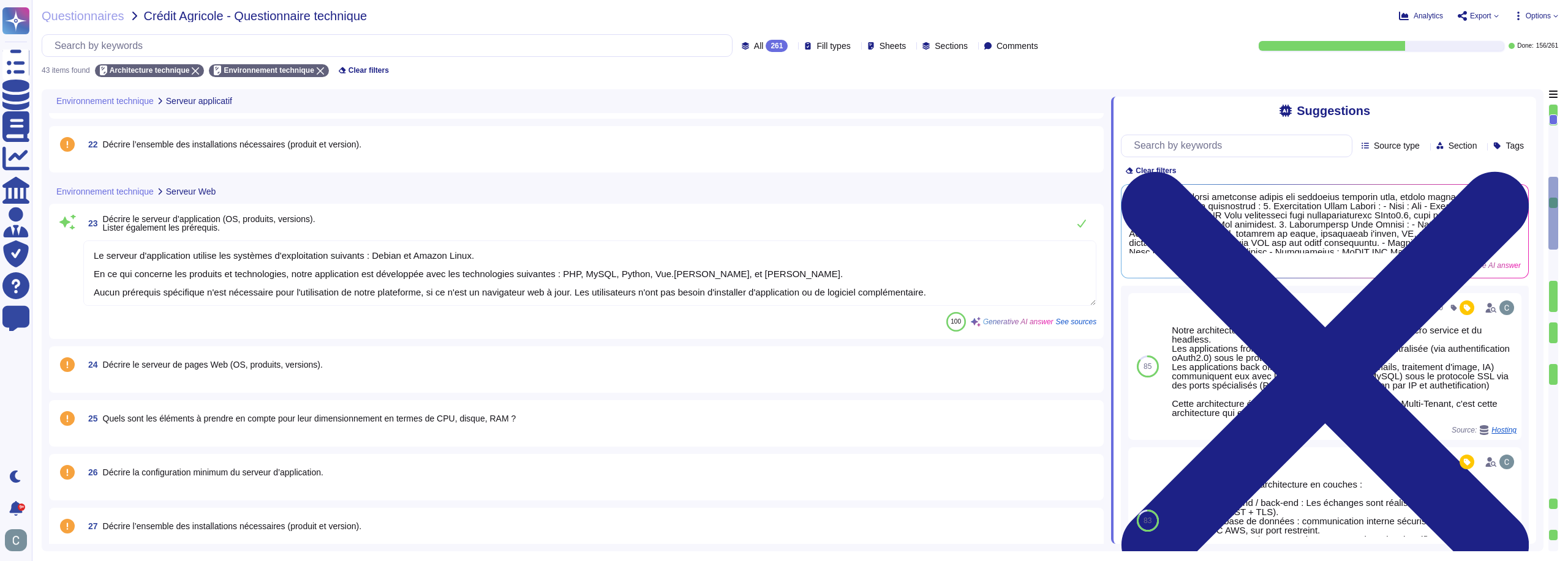
type textarea "AssessFirst est une application web qui fonctionne sur tous les terminaux équip…"
type textarea "La configuration poste client minimum requise pour utiliser AssessFirst est la …"
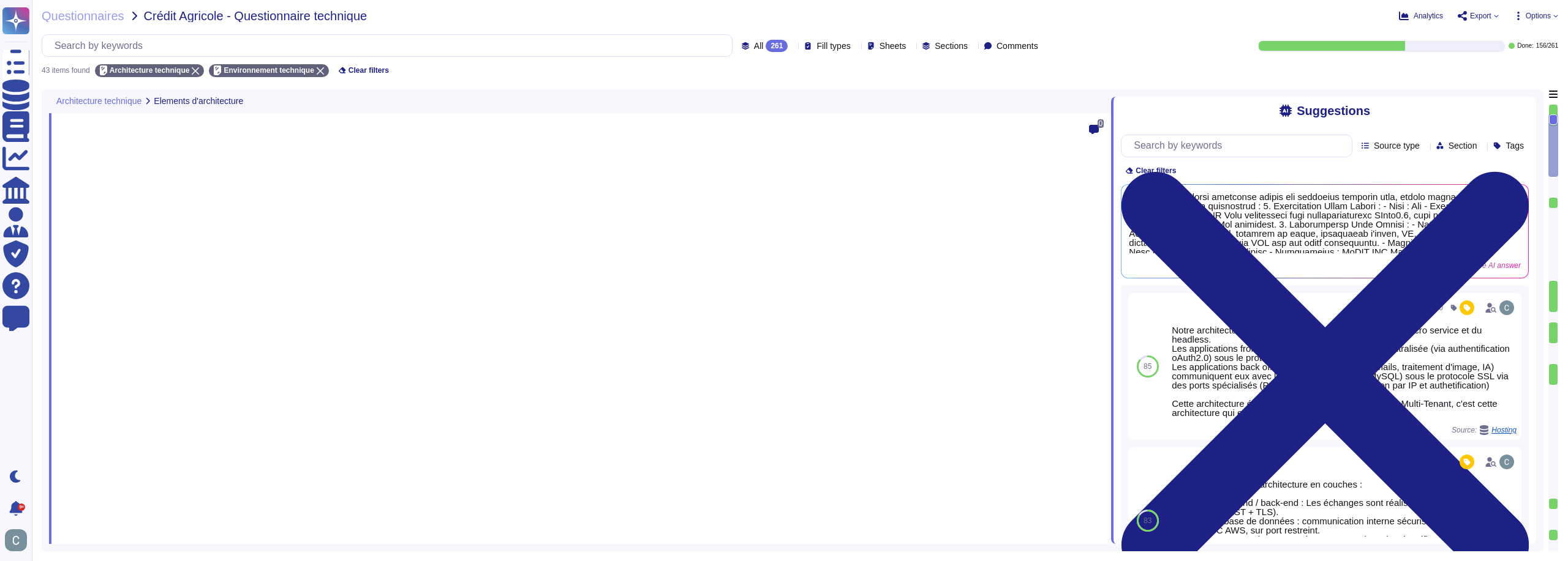
type textarea "La solution AssessFirst est une application web en mode SaaS, reposant sur une …"
type textarea "Le serveur d'application utilise les systèmes d'exploitation suivants : Debian …"
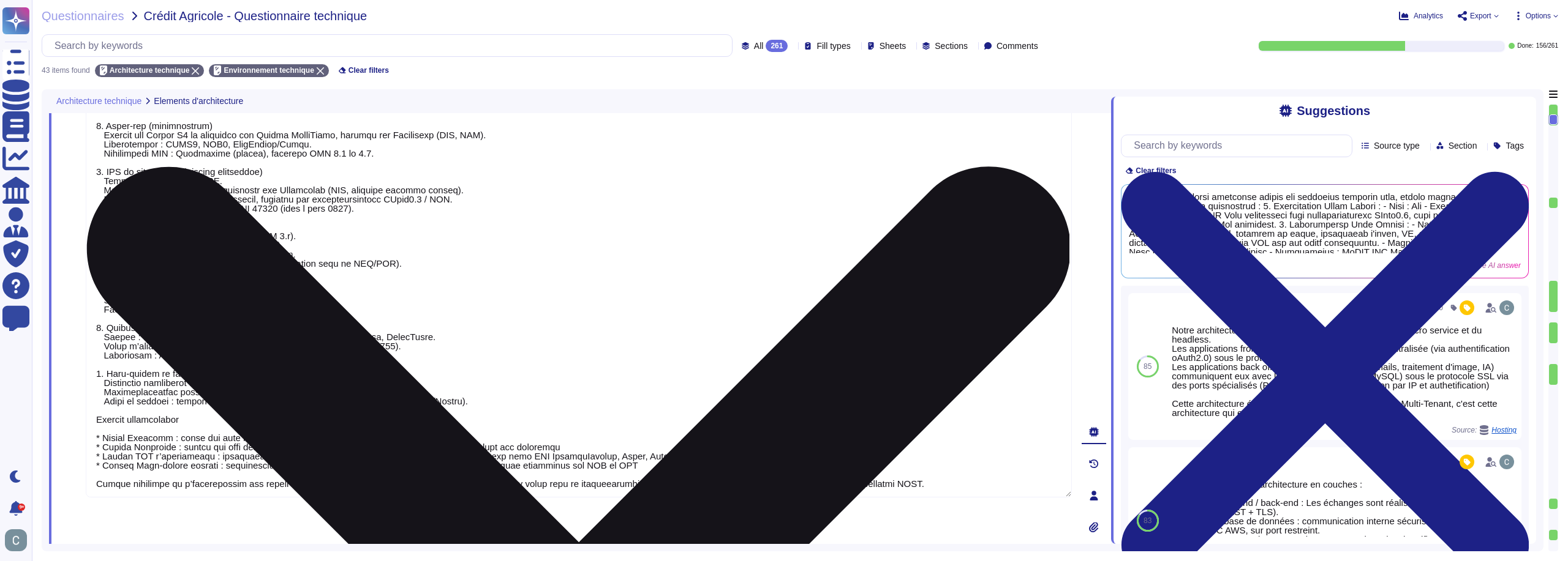
scroll to position [1, 0]
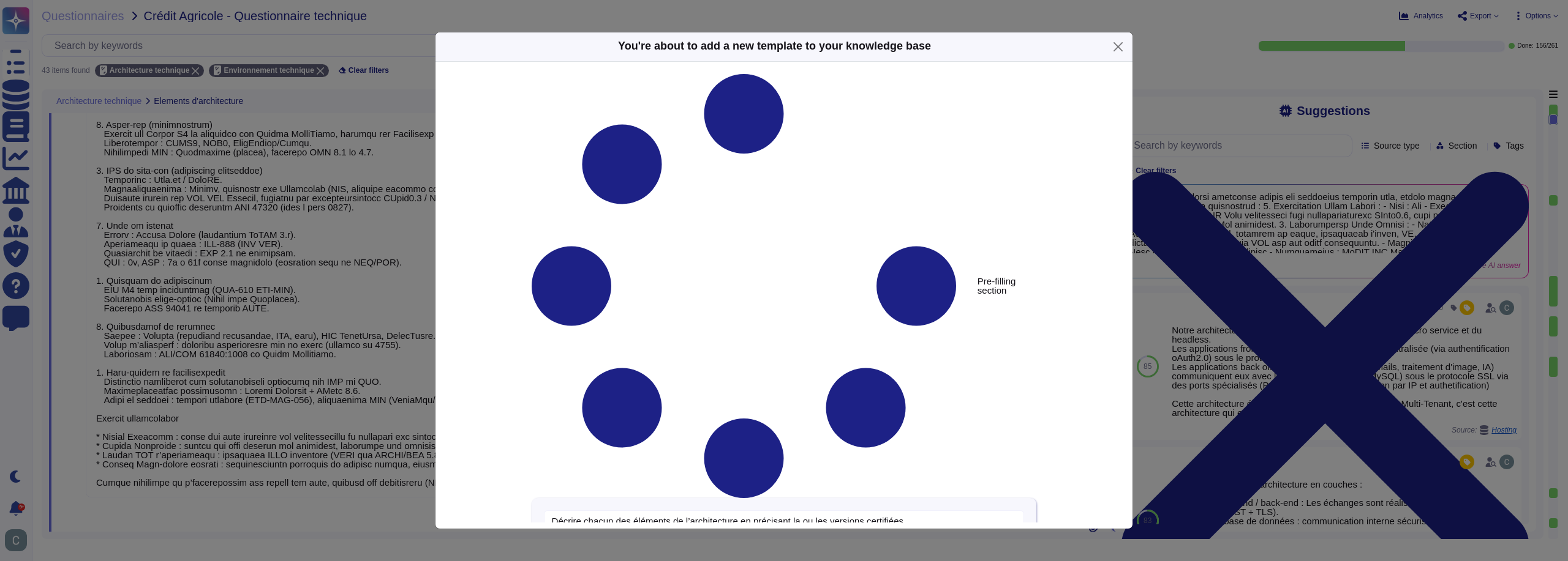
type textarea "Décrire chacun des éléments de l’architecture en précisant la ou les versions c…"
type textarea "La solution AssessFirst est une application web en mode SaaS, reposant sur une …"
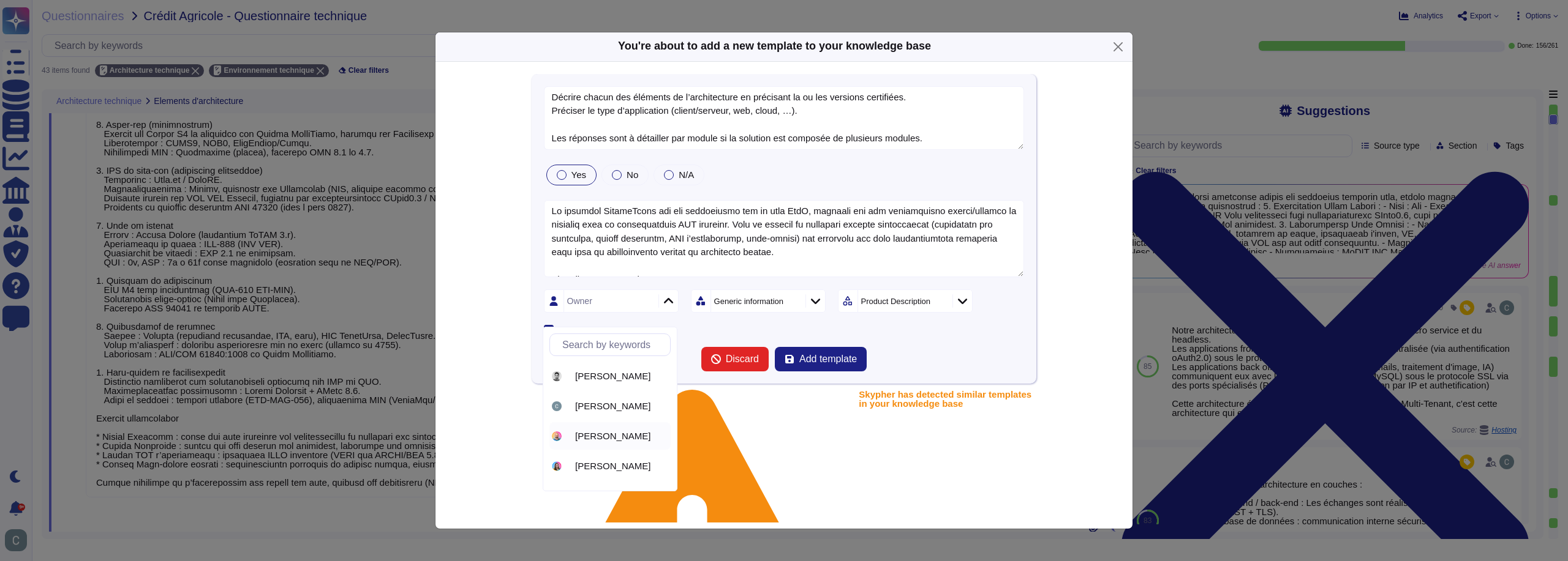
click at [614, 432] on span "Jean Baptiste COMTE" at bounding box center [613, 436] width 76 height 11
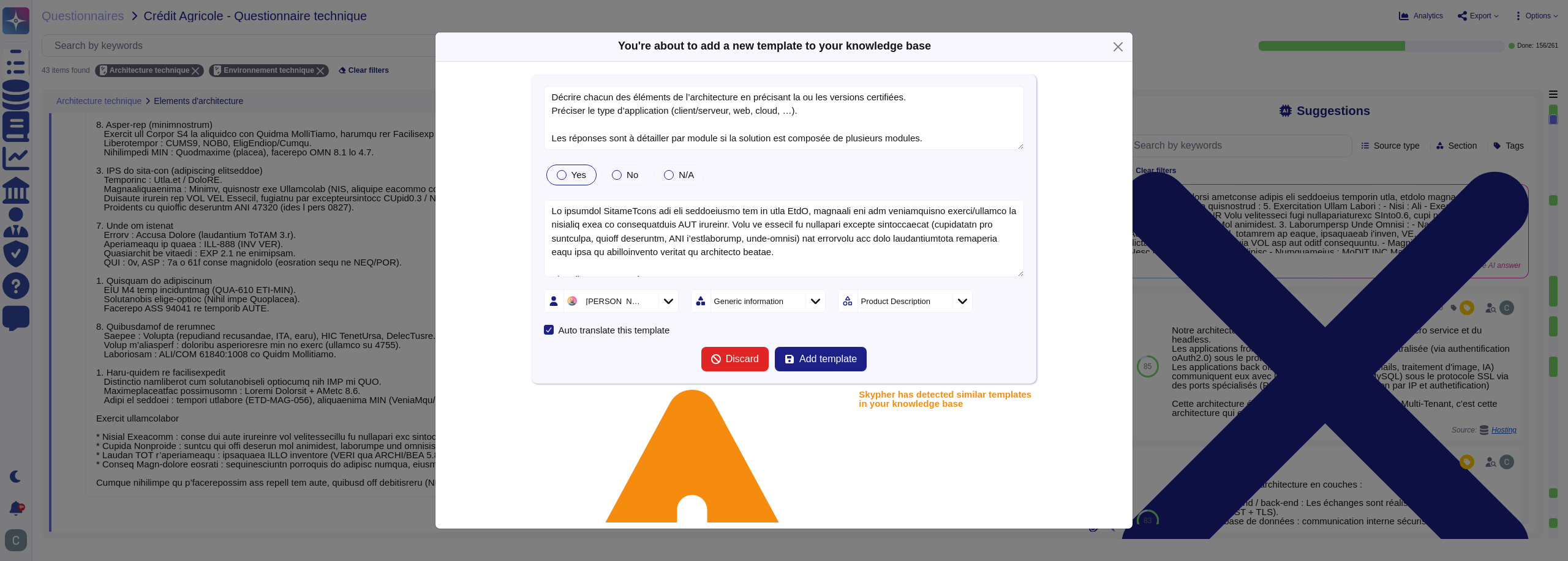
click at [888, 303] on div "Product Description" at bounding box center [895, 301] width 69 height 8
click at [748, 309] on div "Generic information" at bounding box center [756, 301] width 91 height 22
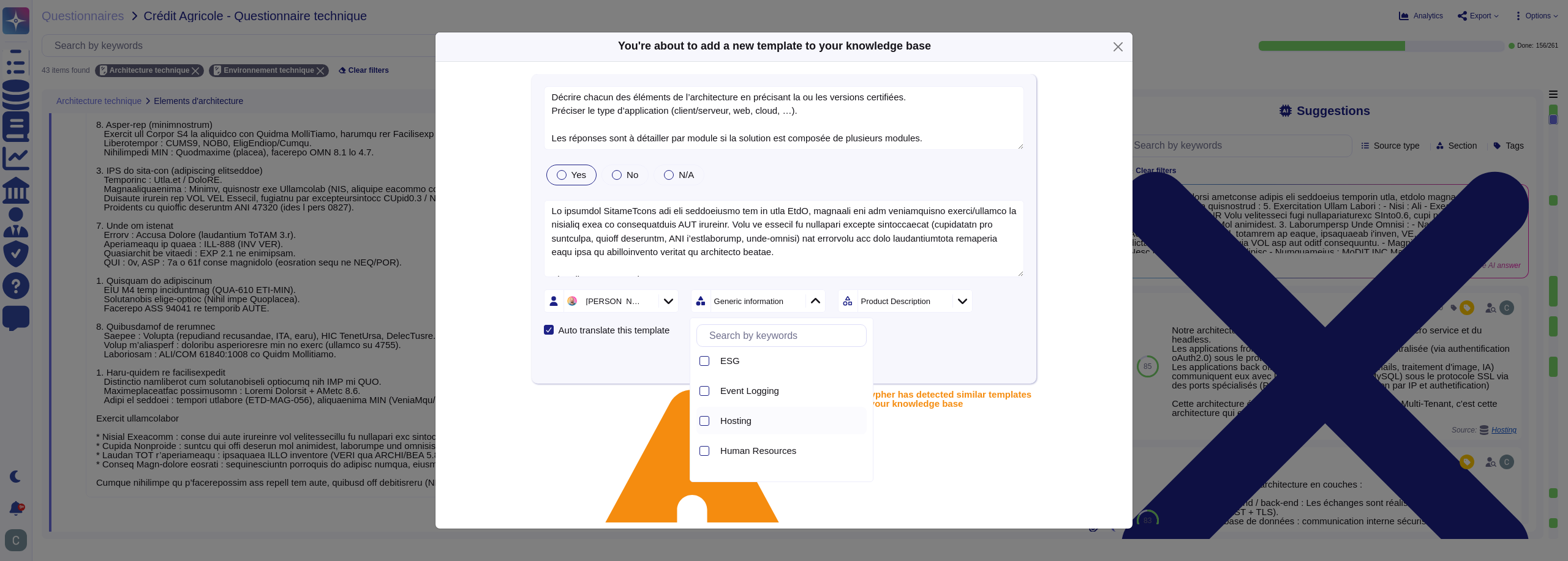
scroll to position [306, 0]
click at [708, 390] on div at bounding box center [704, 391] width 10 height 10
click at [704, 367] on icon at bounding box center [704, 367] width 6 height 6
click at [892, 308] on div "Sub-sections" at bounding box center [903, 301] width 91 height 22
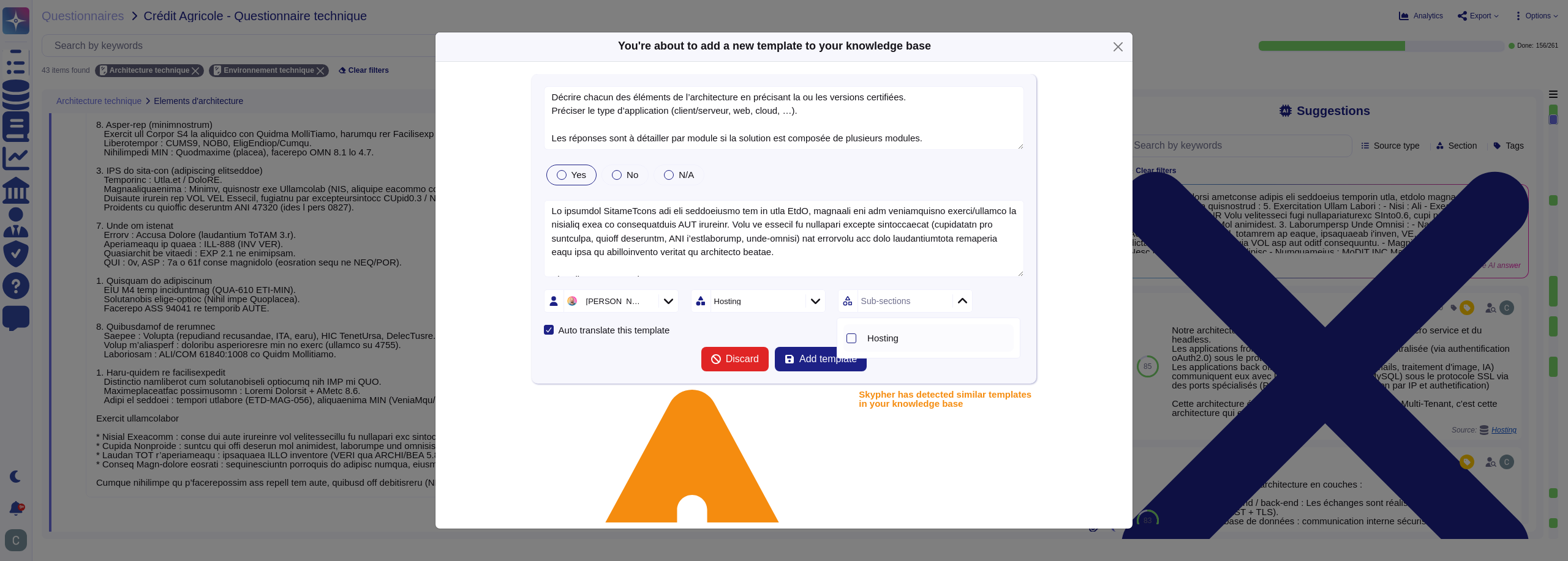
click at [857, 335] on div "Hosting" at bounding box center [928, 338] width 170 height 28
click at [812, 360] on span "Add template" at bounding box center [828, 359] width 57 height 10
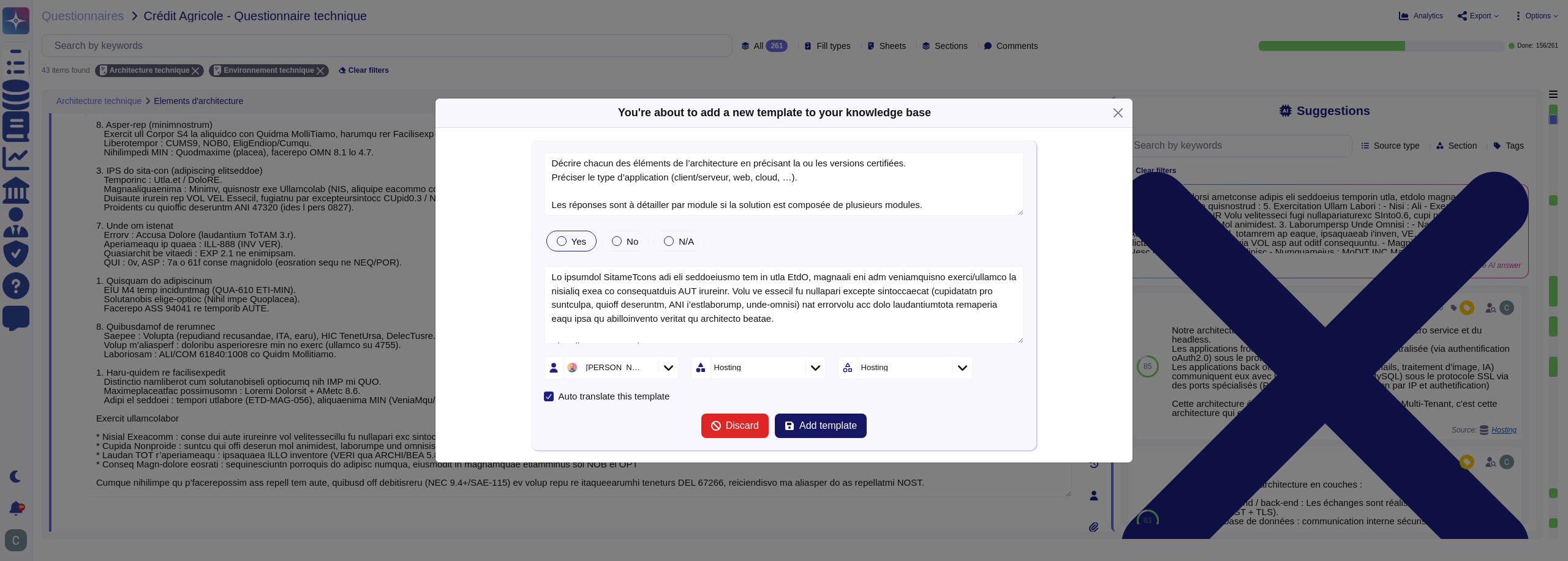
type textarea "Décrire chacun des éléments de l’architecture en précisant la ou les versions c…"
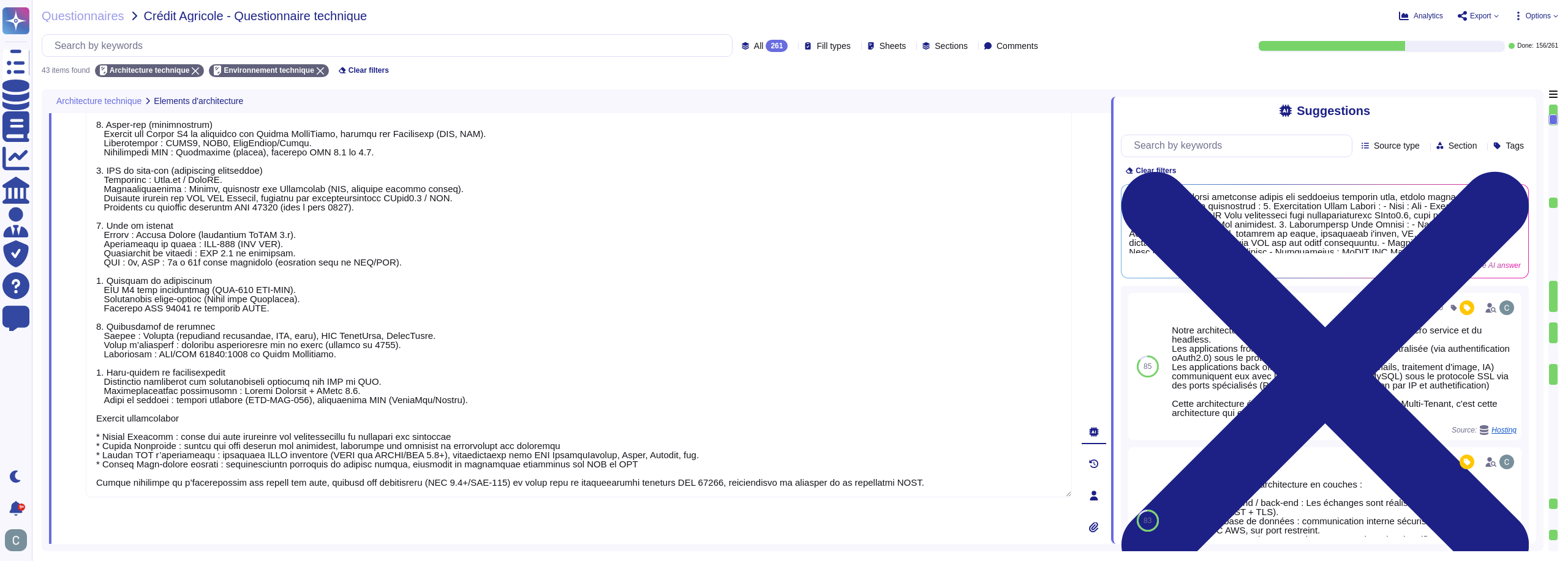
click at [738, 55] on div "All 261 Fill types Sheets Sections Comments" at bounding box center [542, 46] width 1001 height 23
click at [766, 47] on div "261" at bounding box center [777, 46] width 22 height 12
click at [911, 47] on icon at bounding box center [911, 47] width 0 height 0
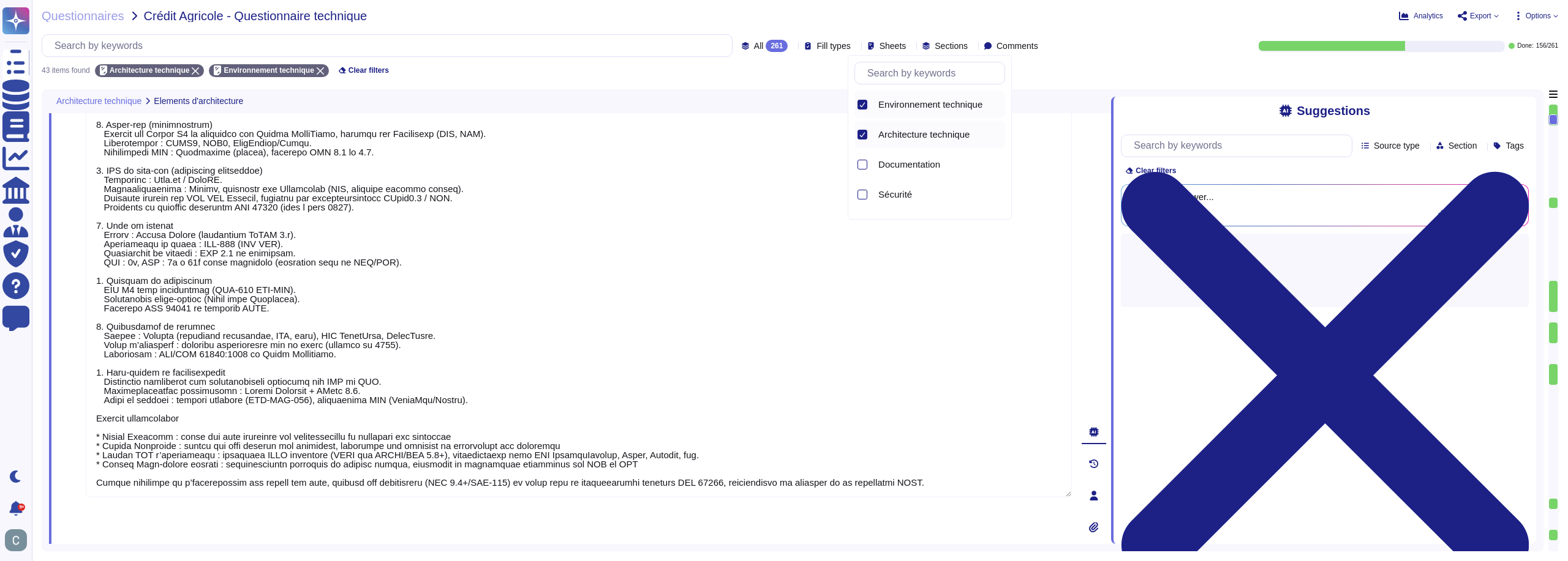
click at [800, 71] on div "43 items found Architecture technique Environnement technique Clear filters" at bounding box center [800, 67] width 1516 height 20
click at [766, 44] on div "261" at bounding box center [777, 46] width 22 height 12
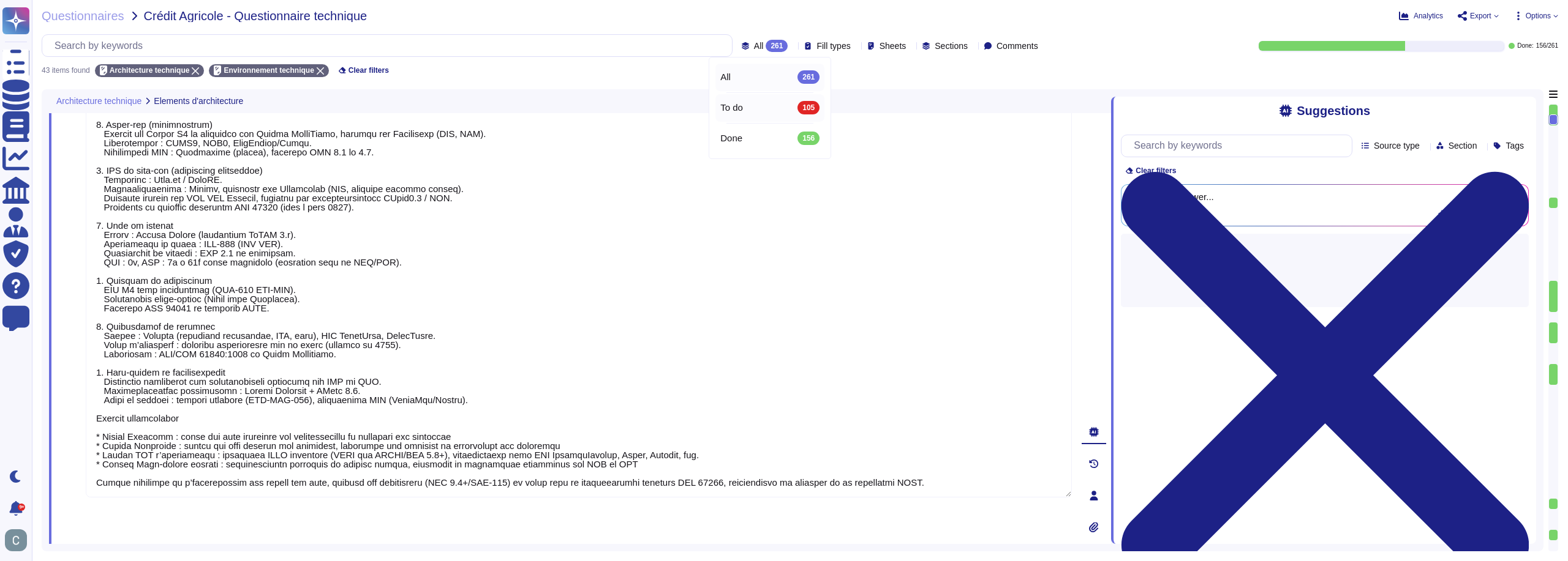
click at [753, 102] on div "To do 105" at bounding box center [769, 108] width 99 height 13
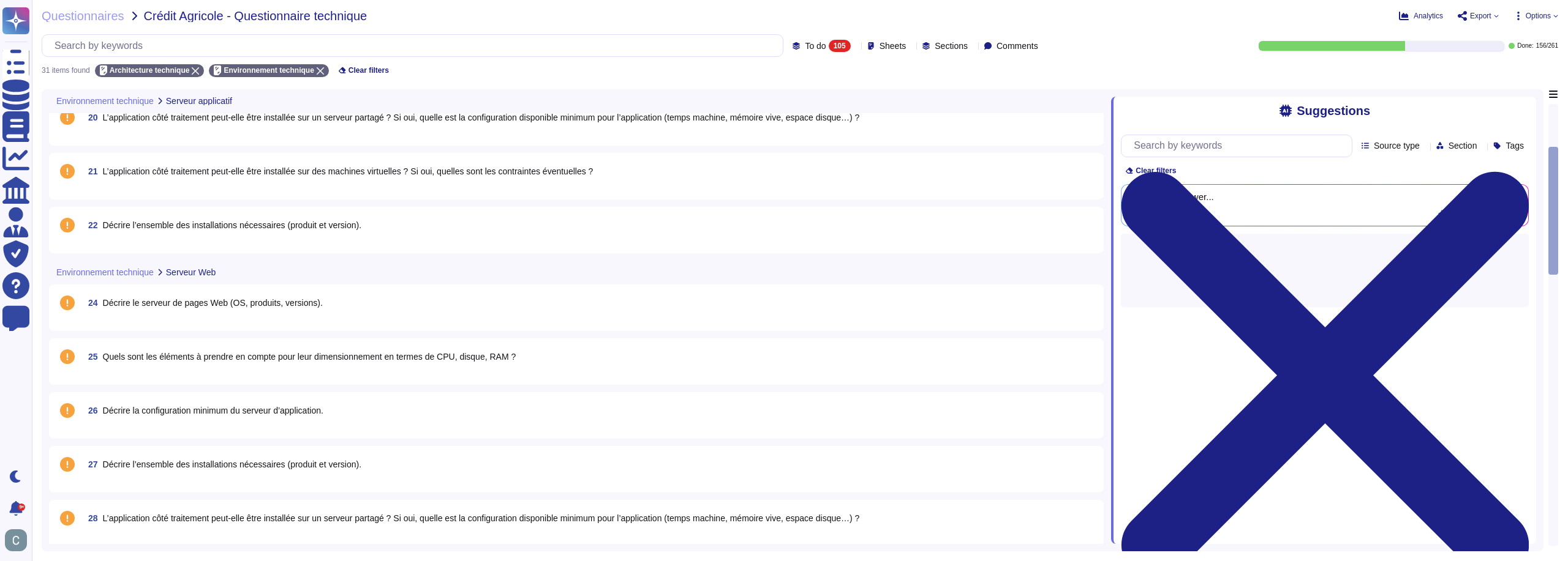
click at [879, 50] on span "Sheets" at bounding box center [893, 46] width 27 height 9
click at [769, 76] on div "31 items found Architecture technique Environnement technique Clear filters" at bounding box center [800, 67] width 1516 height 20
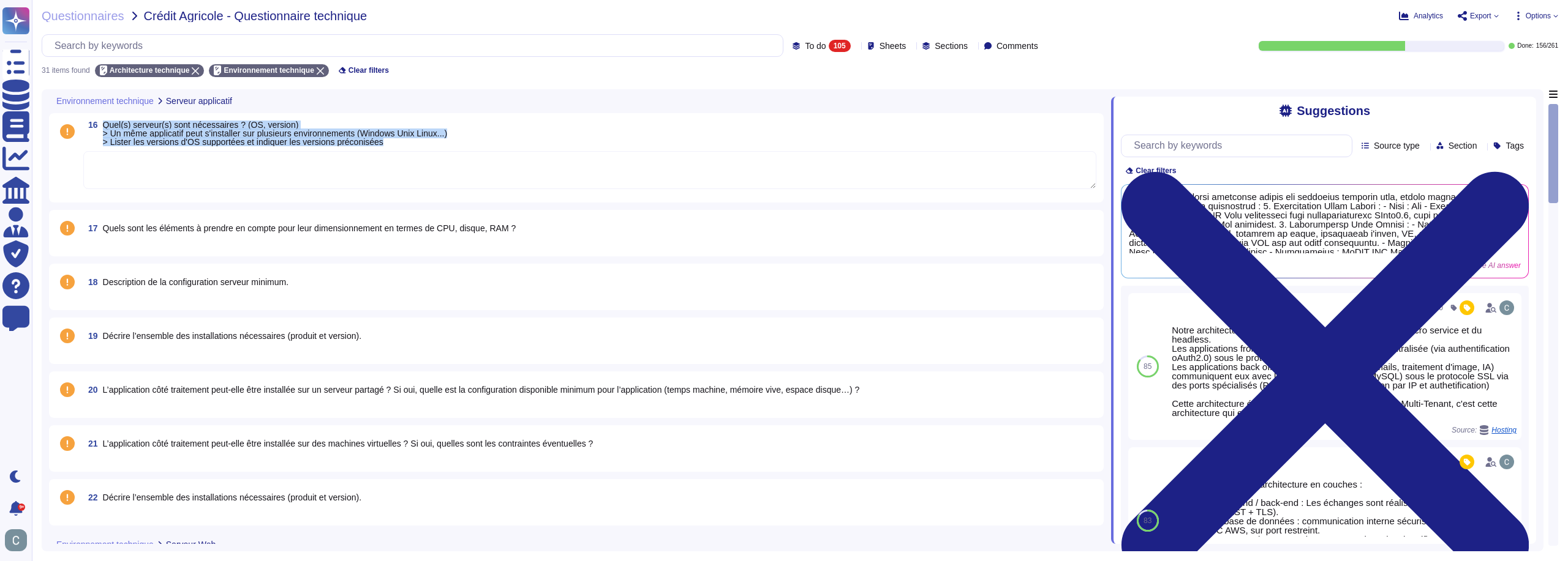
drag, startPoint x: 397, startPoint y: 143, endPoint x: 103, endPoint y: 126, distance: 294.5
click at [103, 126] on span "16 Quel(s) serveur(s) sont nécessaires ? (OS, version) > Un même applicatif peu…" at bounding box center [264, 134] width 364 height 26
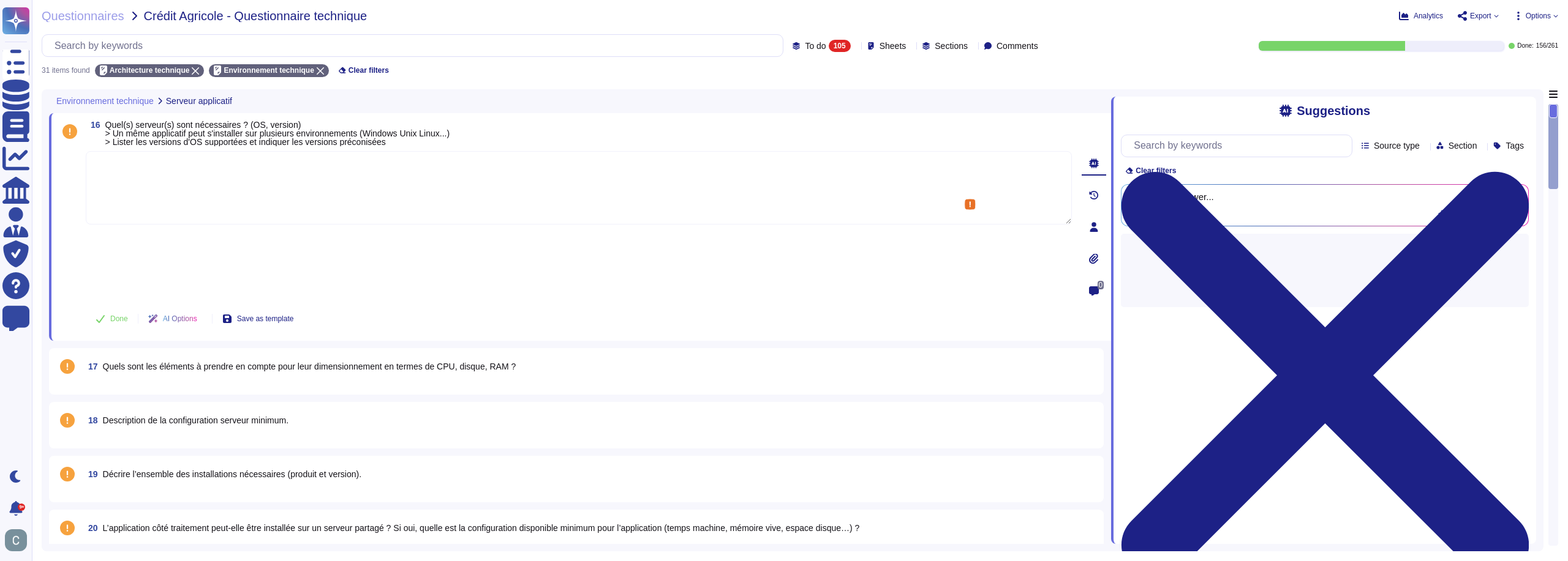
click at [116, 121] on span "Quel(s) serveur(s) sont nécessaires ? (OS, version) > Un même applicatif peut s…" at bounding box center [277, 134] width 345 height 27
click at [358, 142] on span "Quel(s) serveur(s) sont nécessaires ? (OS, version) > Un même applicatif peut s…" at bounding box center [277, 134] width 345 height 27
drag, startPoint x: 403, startPoint y: 144, endPoint x: 105, endPoint y: 123, distance: 298.7
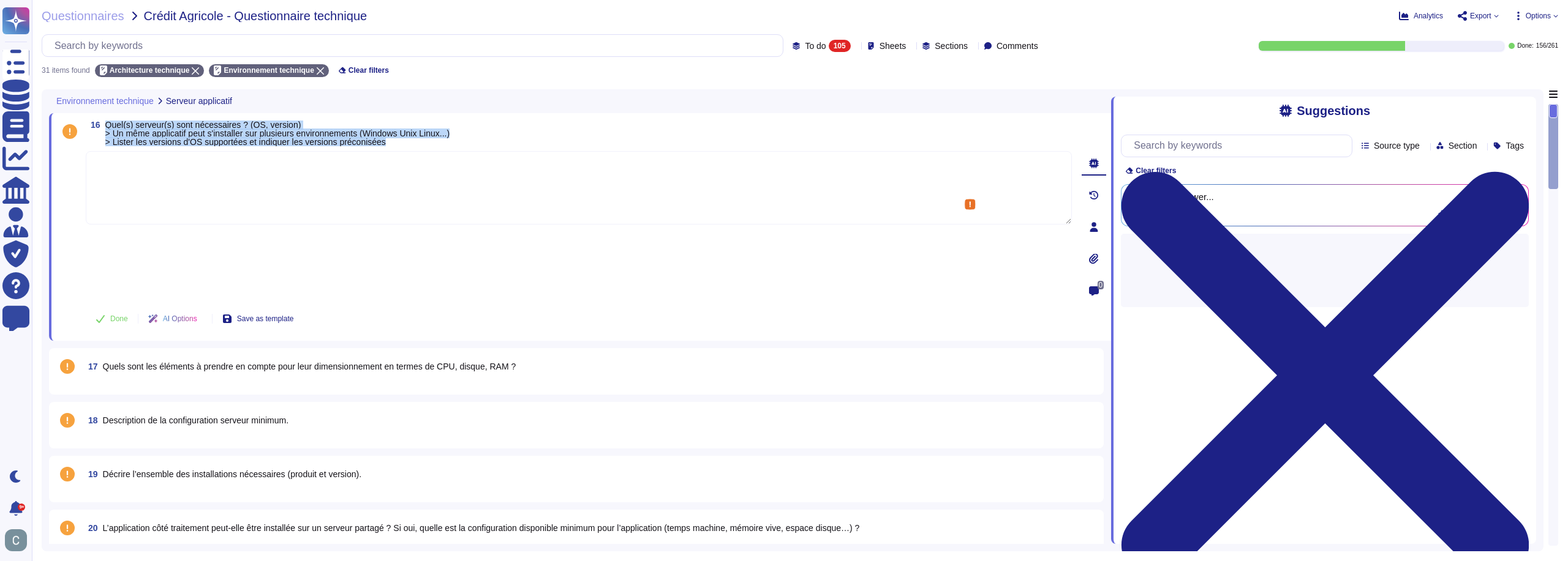
click at [105, 123] on span "Quel(s) serveur(s) sont nécessaires ? (OS, version) > Un même applicatif peut s…" at bounding box center [277, 134] width 345 height 26
copy span "Quel(s) serveur(s) sont nécessaires ? (OS, version) > Un même applicatif peut s…"
